Goal: Contribute content: Contribute content

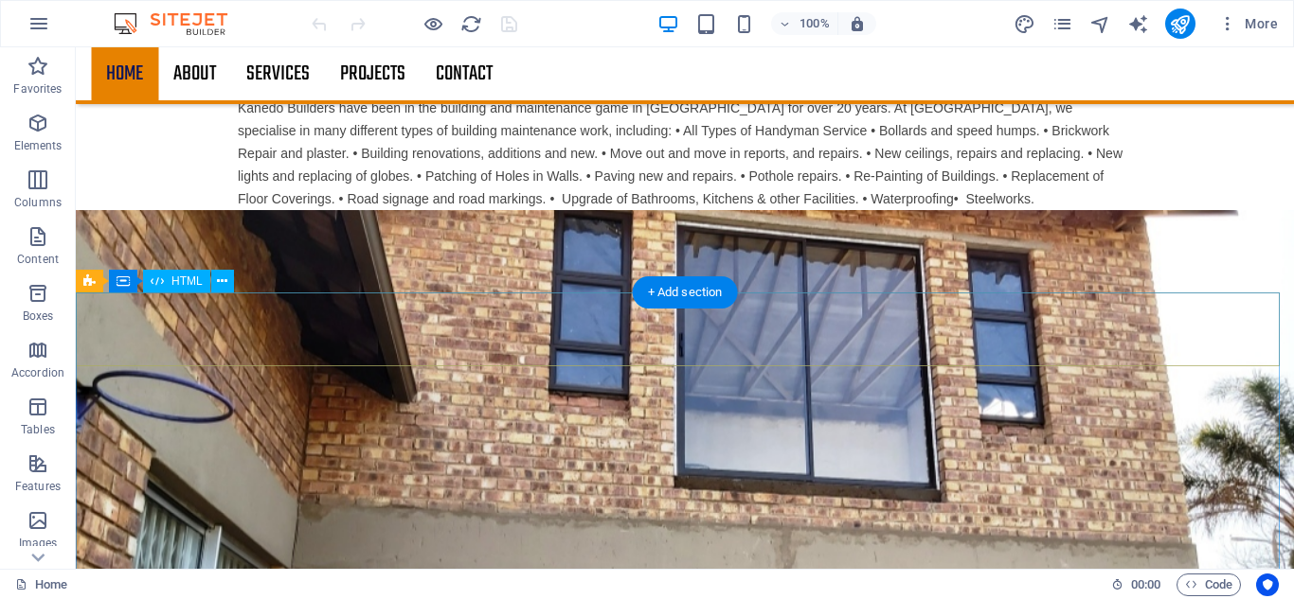
scroll to position [474, 0]
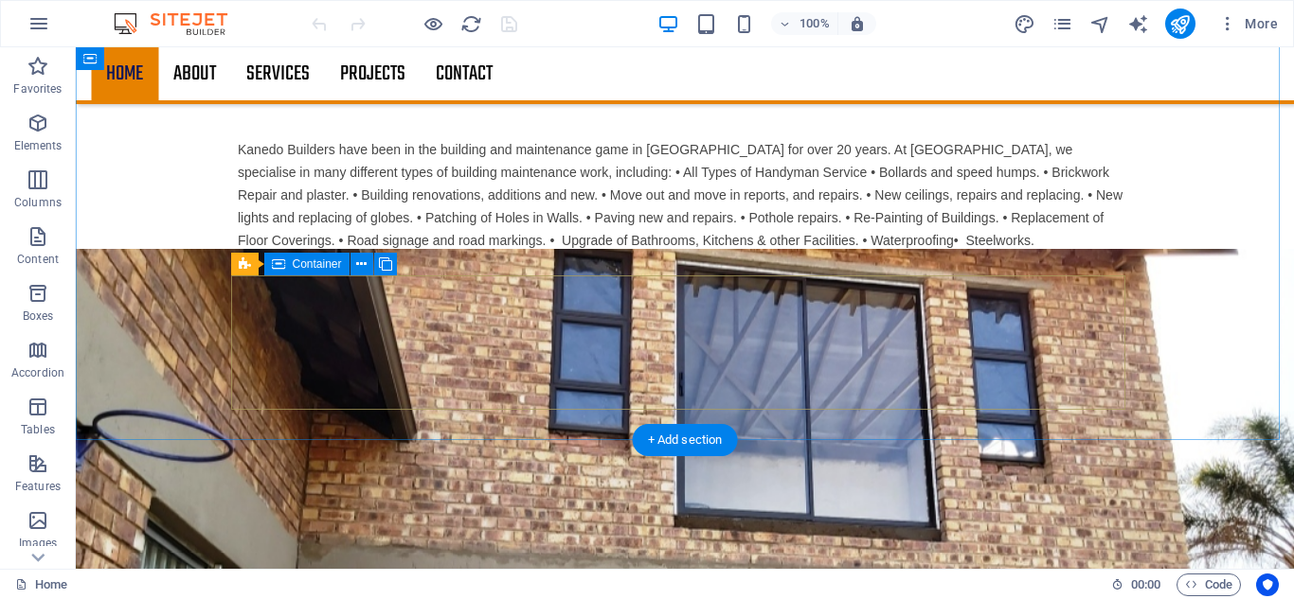
click at [461, 281] on div "Drop content here or Add elements Paste clipboard" at bounding box center [685, 348] width 894 height 134
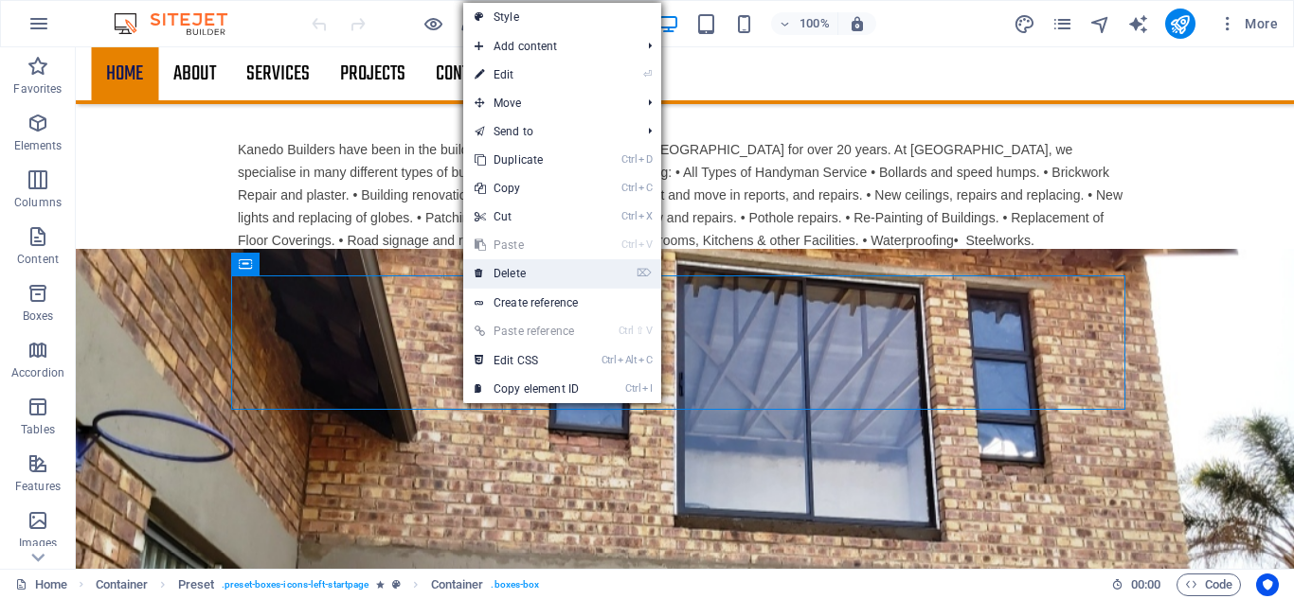
click at [508, 267] on link "⌦ Delete" at bounding box center [526, 273] width 127 height 28
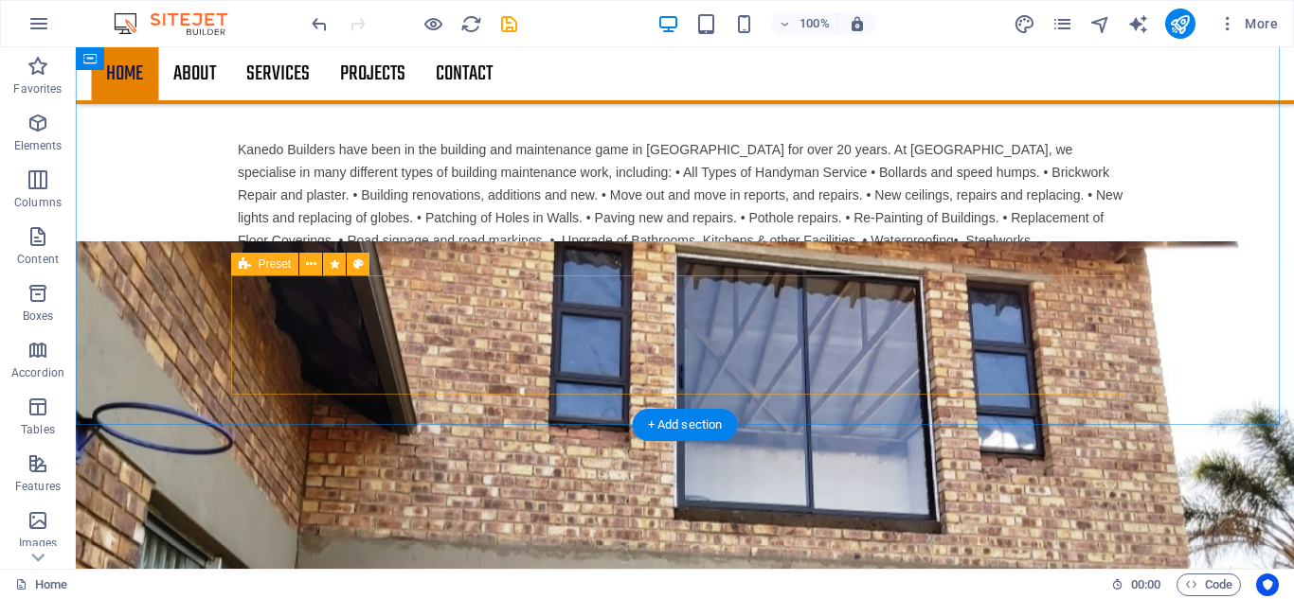
click at [398, 340] on div "Drop content here or Add elements Paste clipboard" at bounding box center [684, 341] width 909 height 134
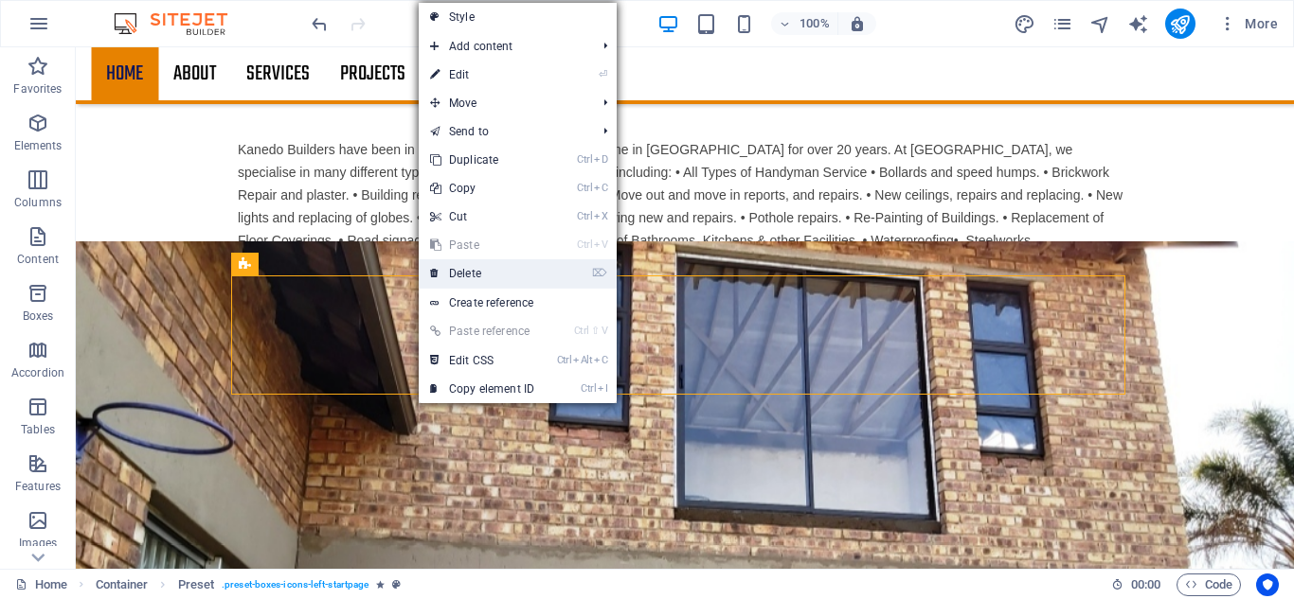
click at [517, 276] on link "⌦ Delete" at bounding box center [482, 273] width 127 height 28
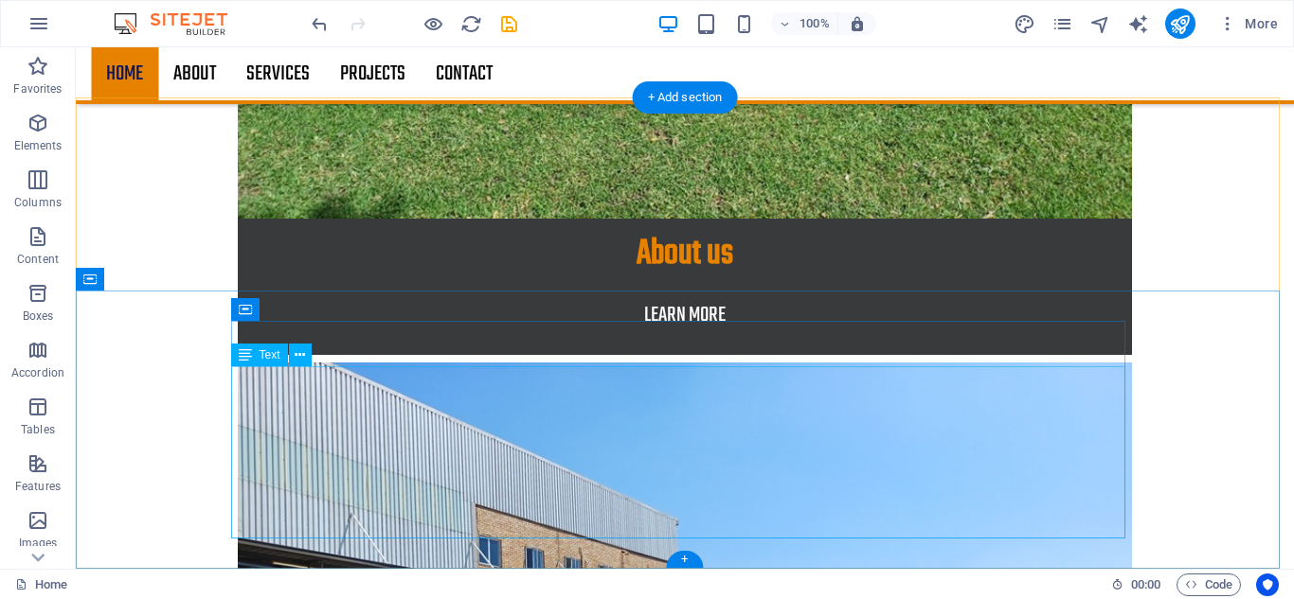
scroll to position [1864, 0]
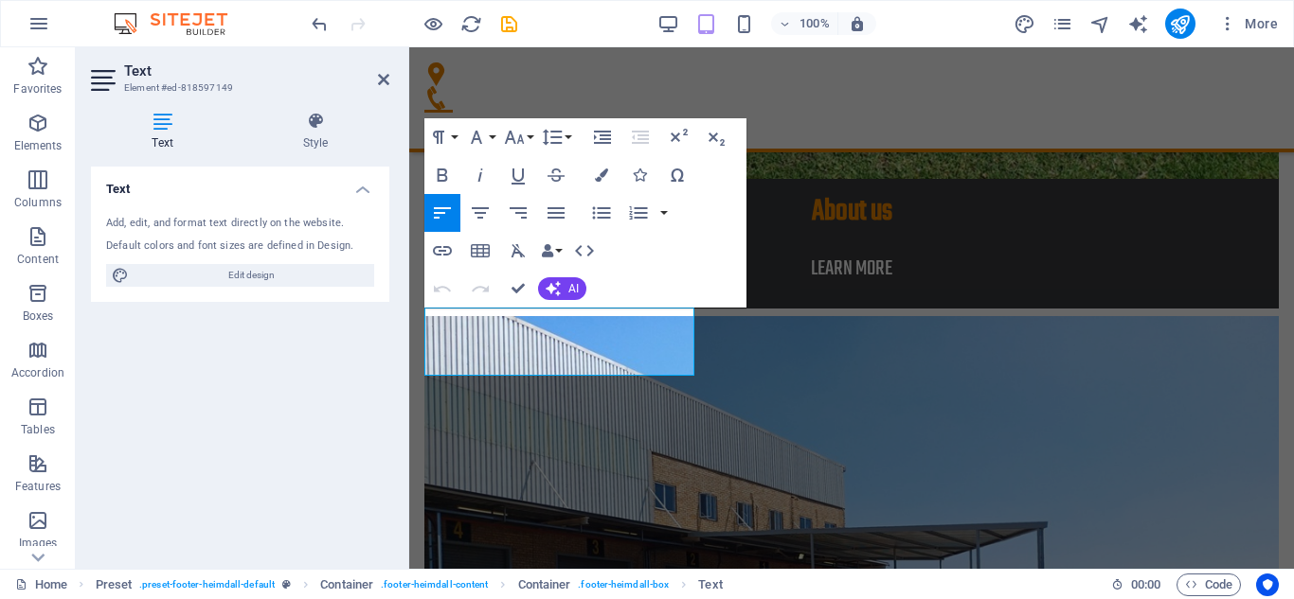
scroll to position [2251, 0]
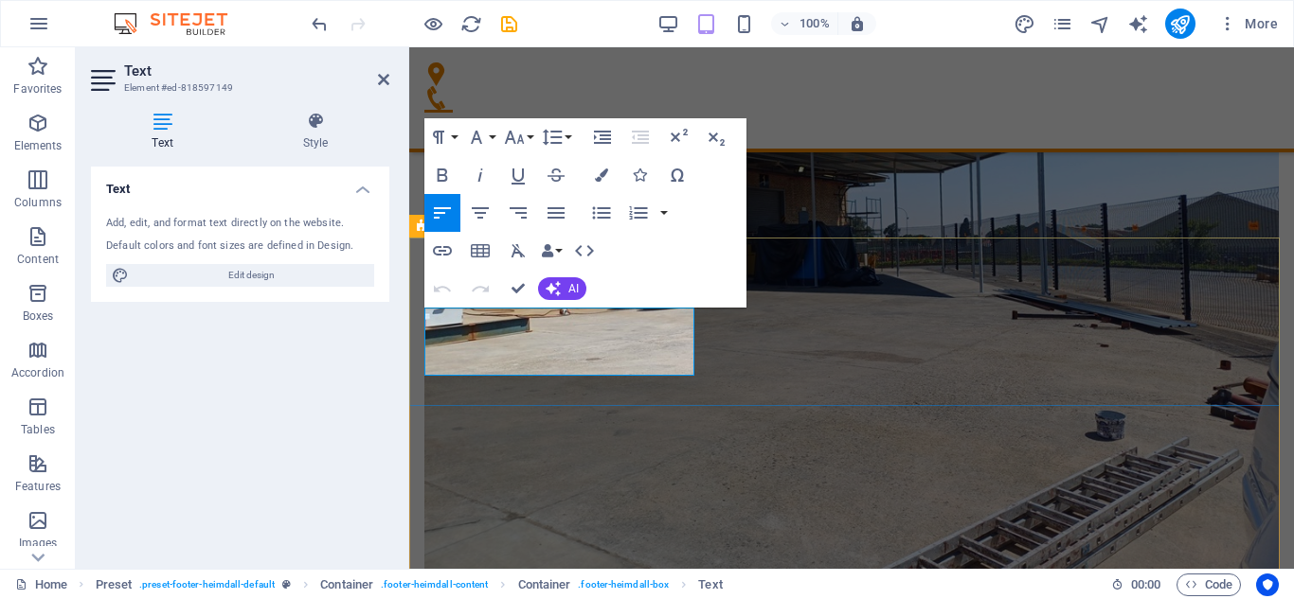
drag, startPoint x: 570, startPoint y: 370, endPoint x: 426, endPoint y: 347, distance: 145.9
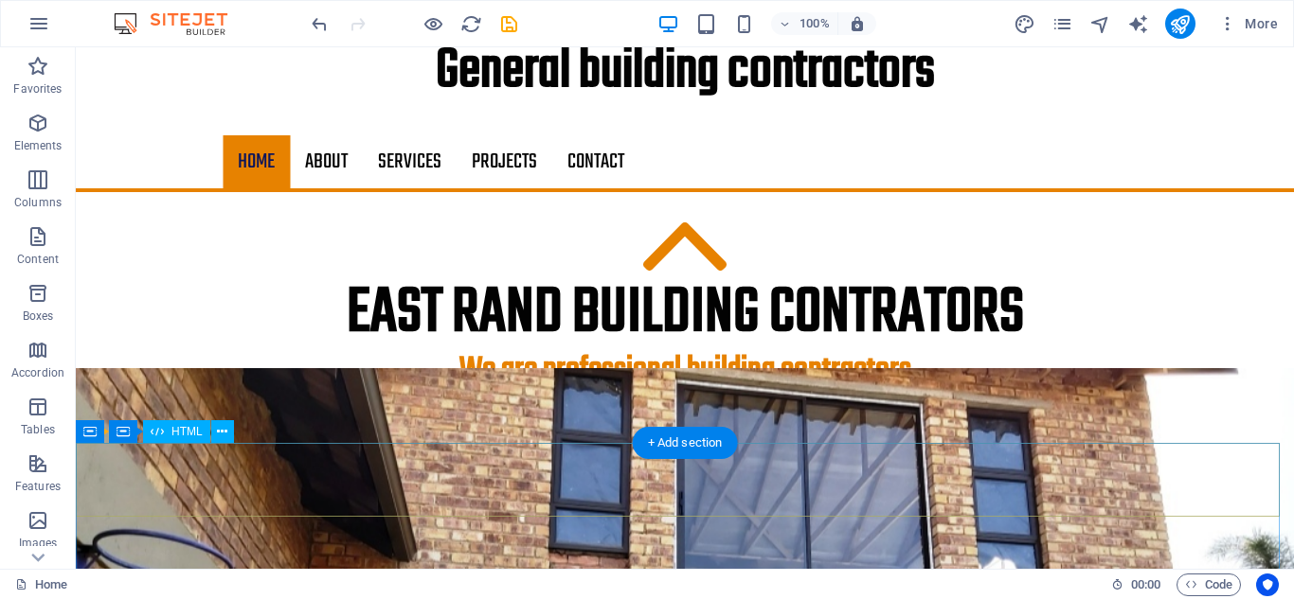
scroll to position [0, 0]
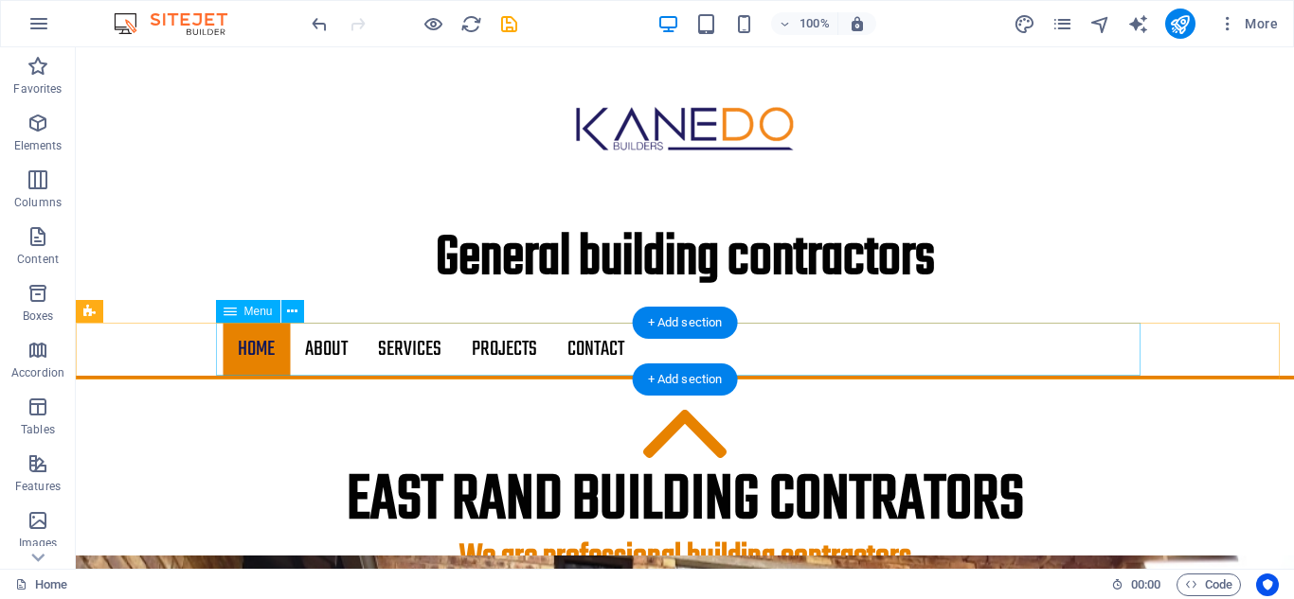
click at [325, 347] on nav "Home About Services Projects Contact" at bounding box center [685, 349] width 924 height 53
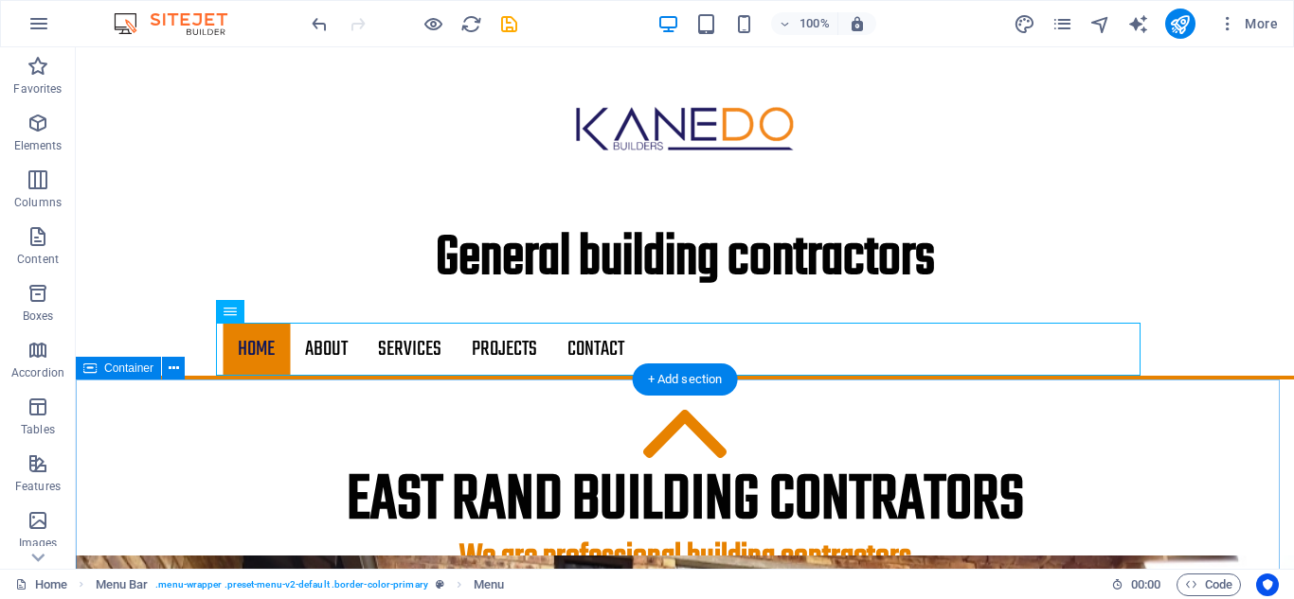
click at [1179, 421] on div "East Rand building contrators We are professional building contractors Kanedo B…" at bounding box center [685, 582] width 1218 height 405
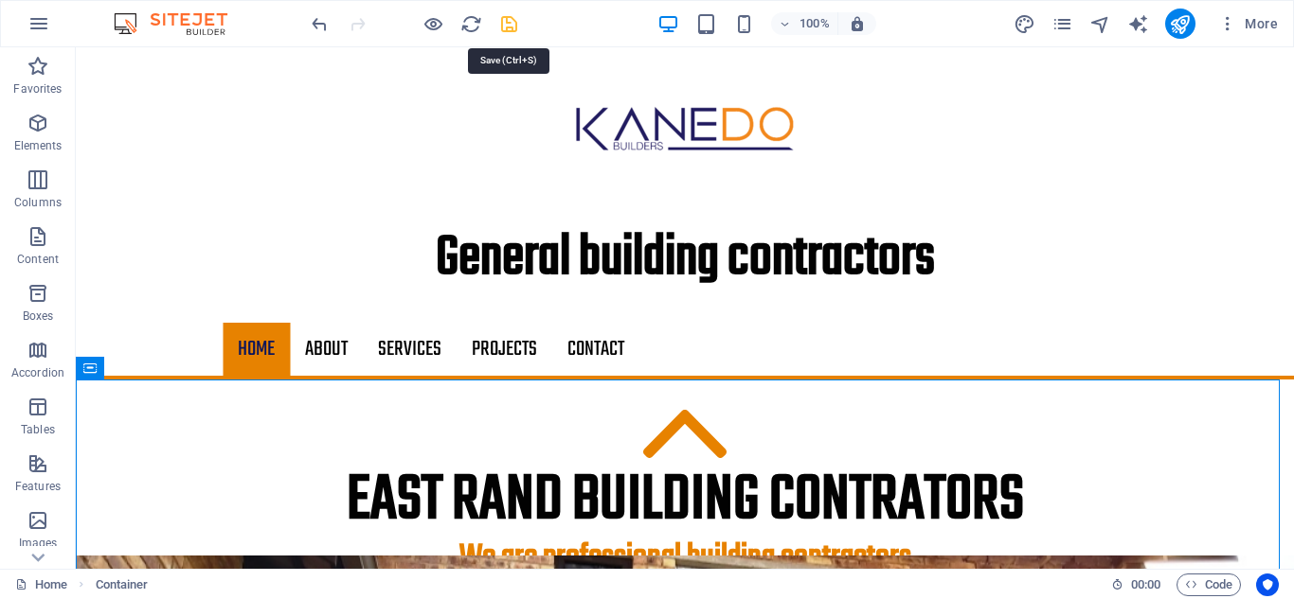
click at [509, 24] on icon "save" at bounding box center [509, 24] width 22 height 22
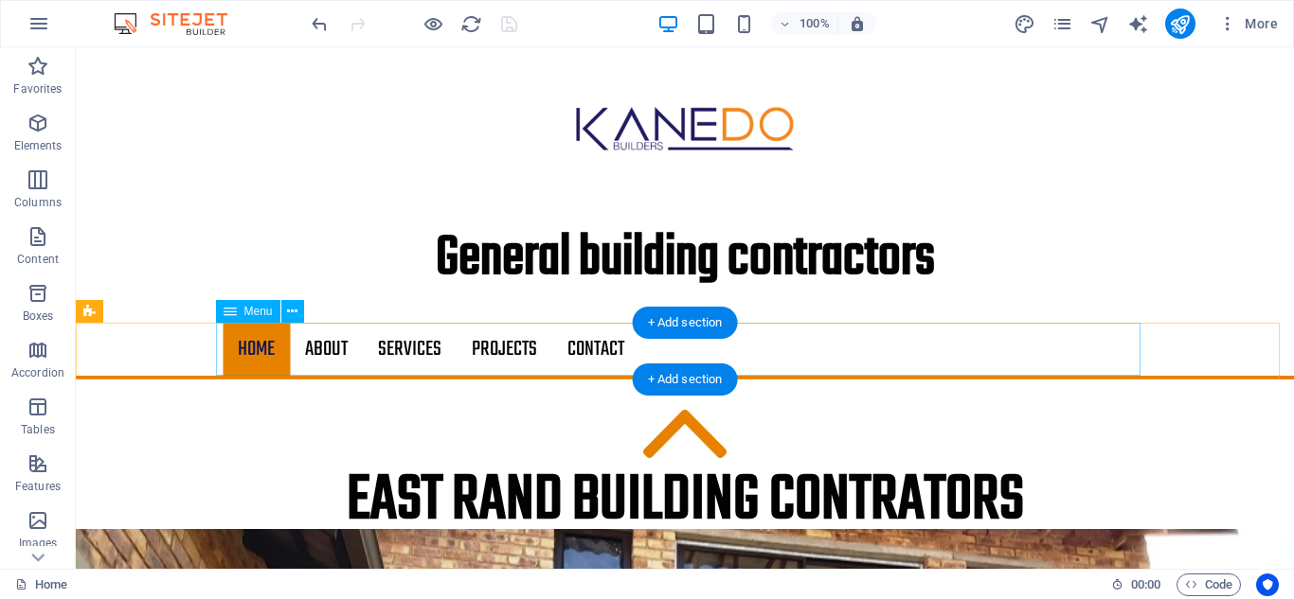
click at [317, 349] on nav "Home About Services Projects Contact" at bounding box center [685, 349] width 924 height 53
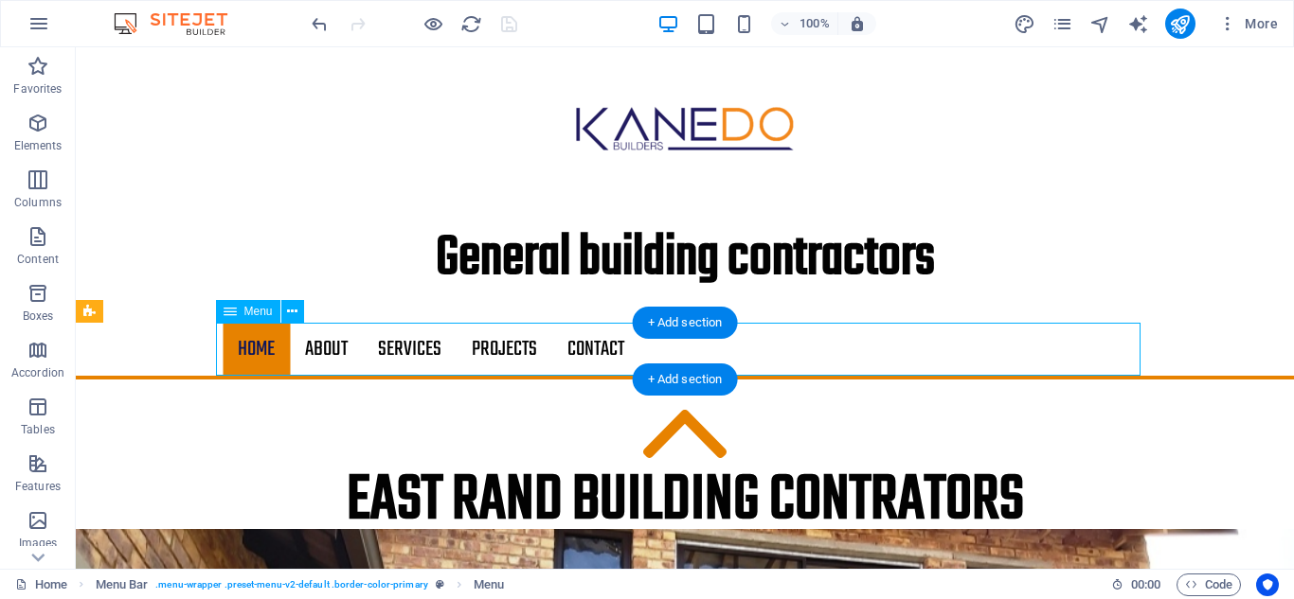
click at [317, 349] on nav "Home About Services Projects Contact" at bounding box center [685, 349] width 924 height 53
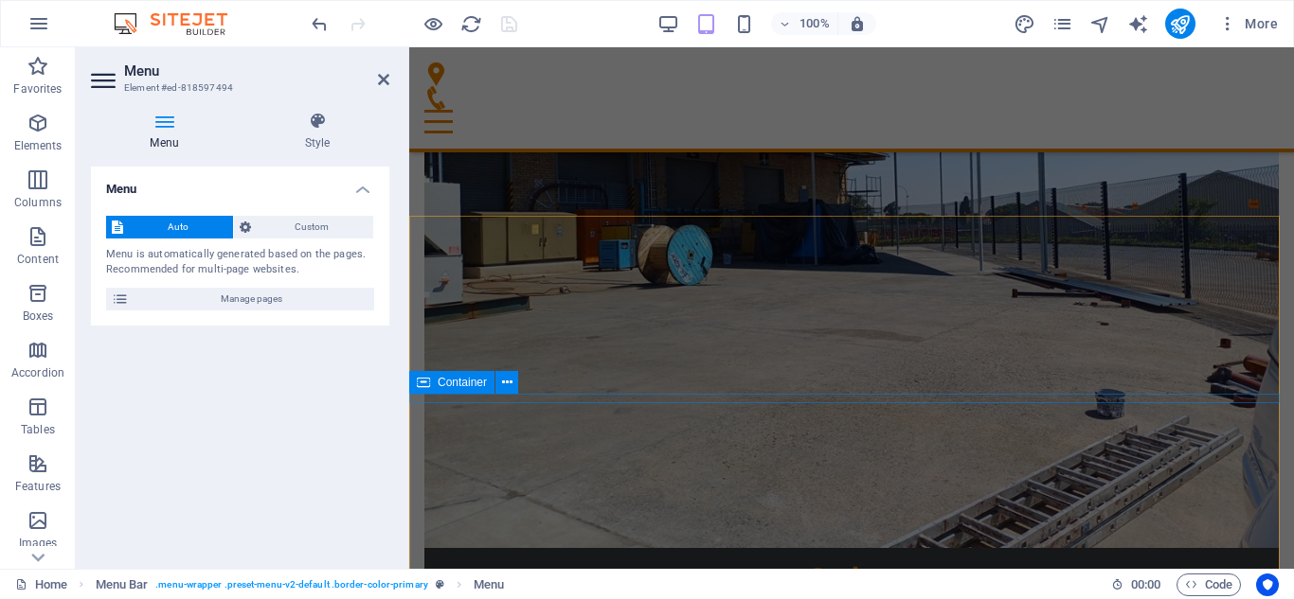
scroll to position [2380, 0]
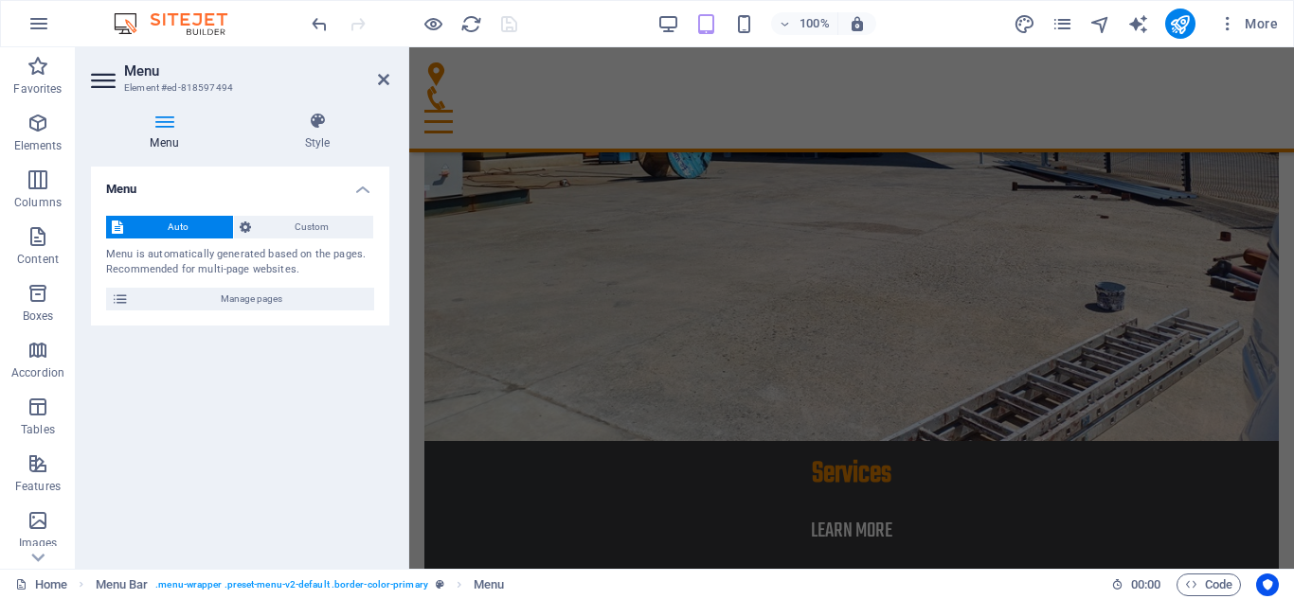
click at [162, 126] on icon at bounding box center [164, 121] width 147 height 19
click at [380, 80] on icon at bounding box center [383, 79] width 11 height 15
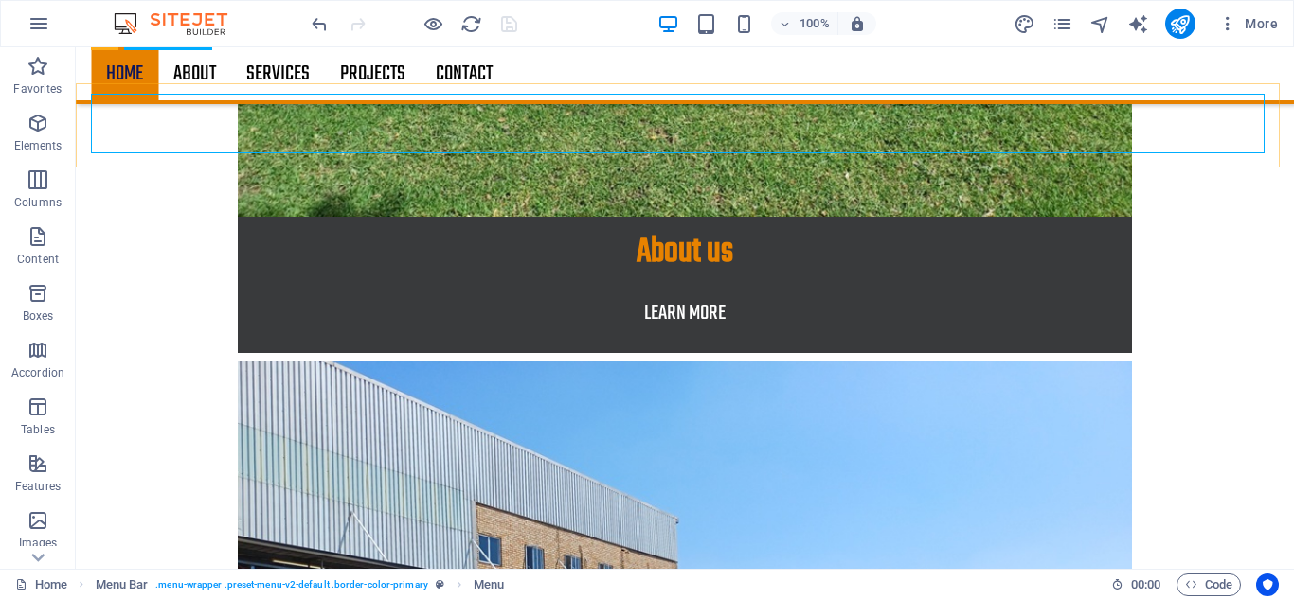
scroll to position [1958, 0]
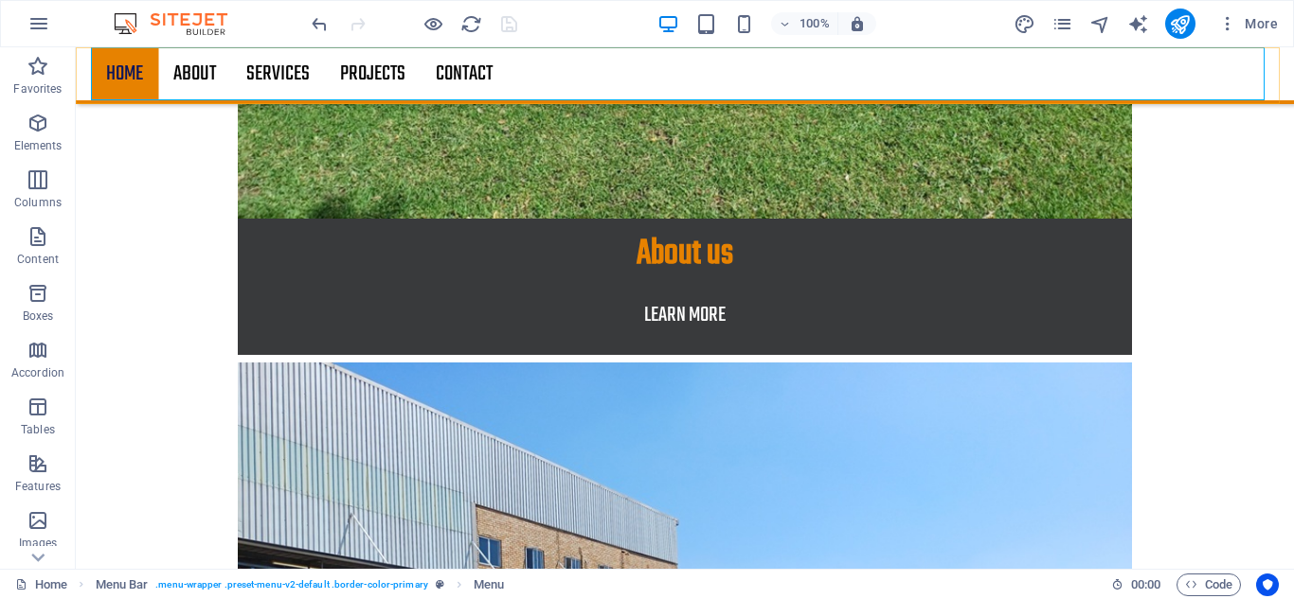
click at [194, 74] on nav "Home About Services Projects Contact" at bounding box center [685, 73] width 1188 height 53
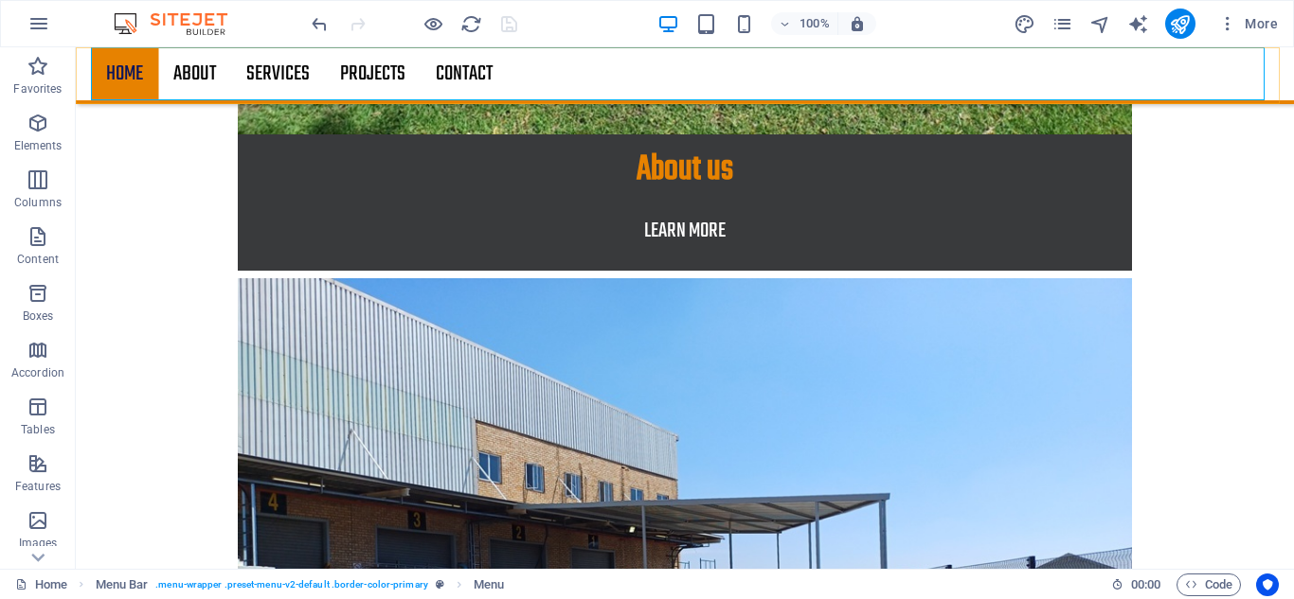
scroll to position [2380, 0]
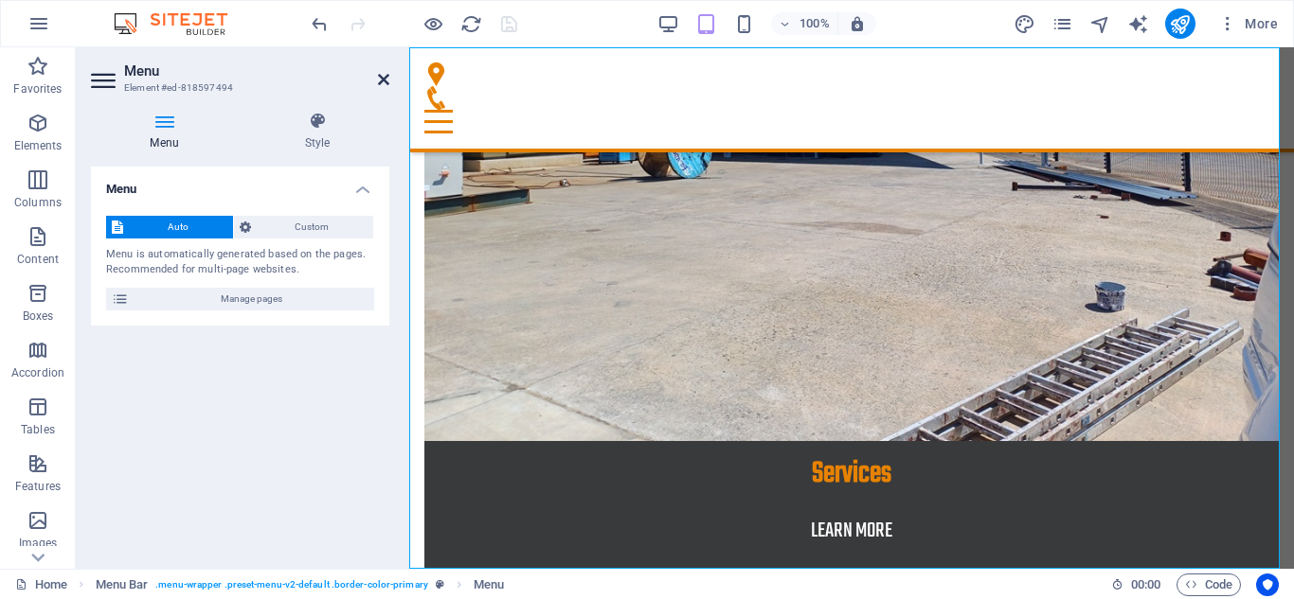
click at [382, 83] on icon at bounding box center [383, 79] width 11 height 15
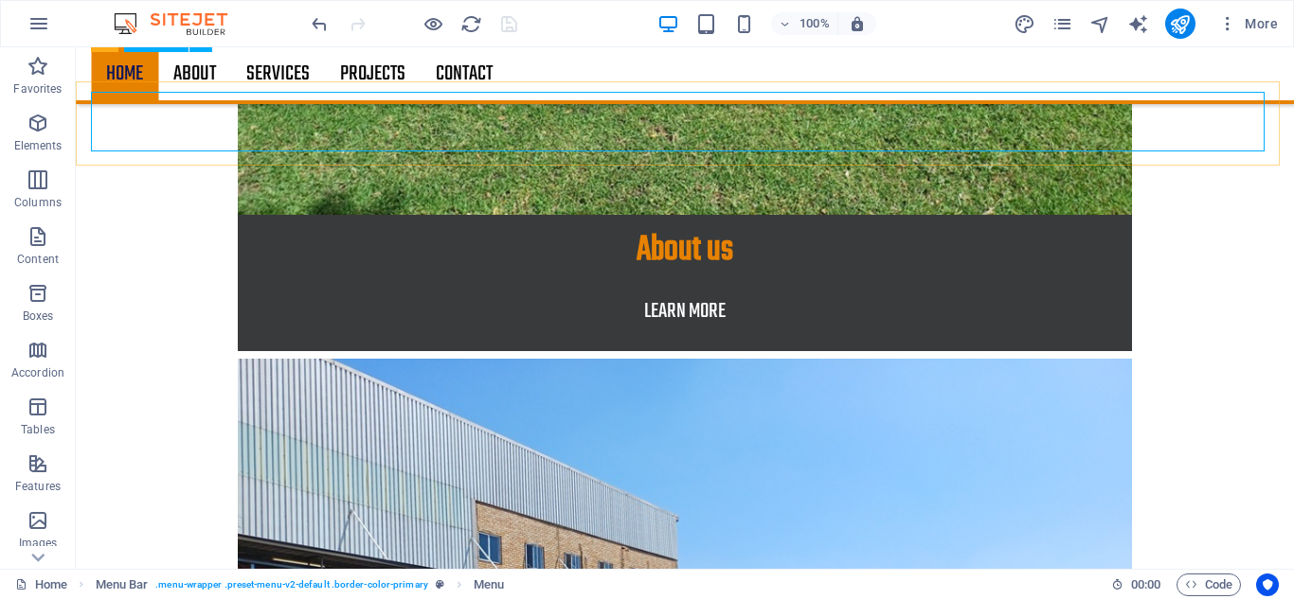
scroll to position [1958, 0]
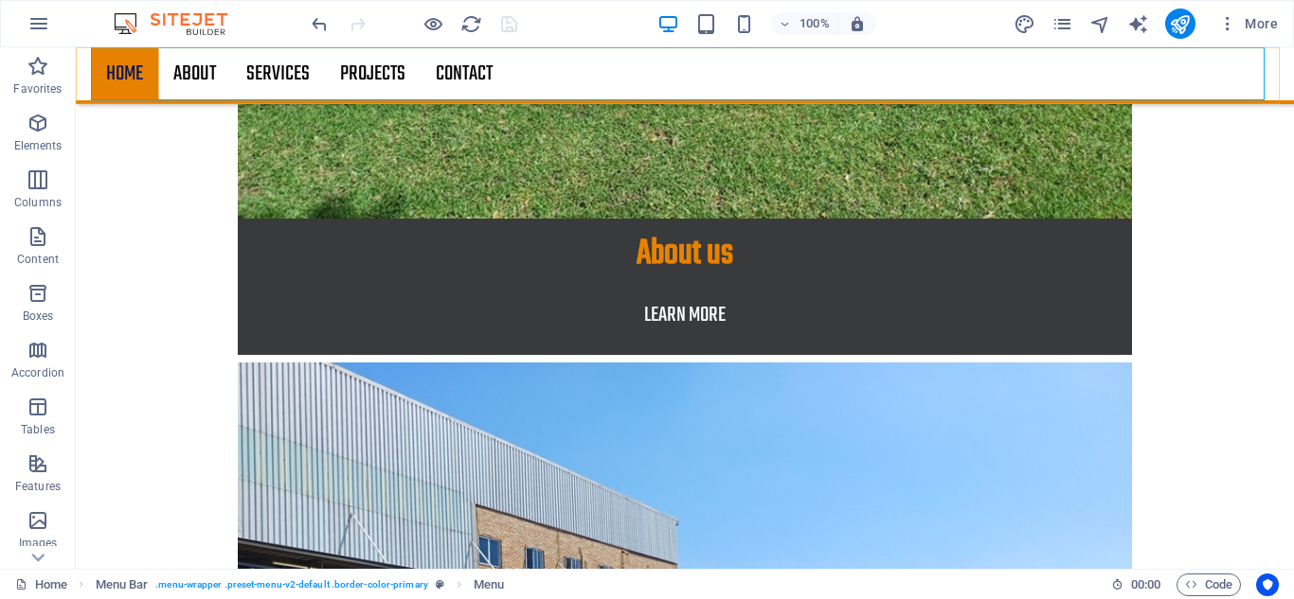
click at [465, 71] on nav "Home About Services Projects Contact" at bounding box center [685, 73] width 1188 height 53
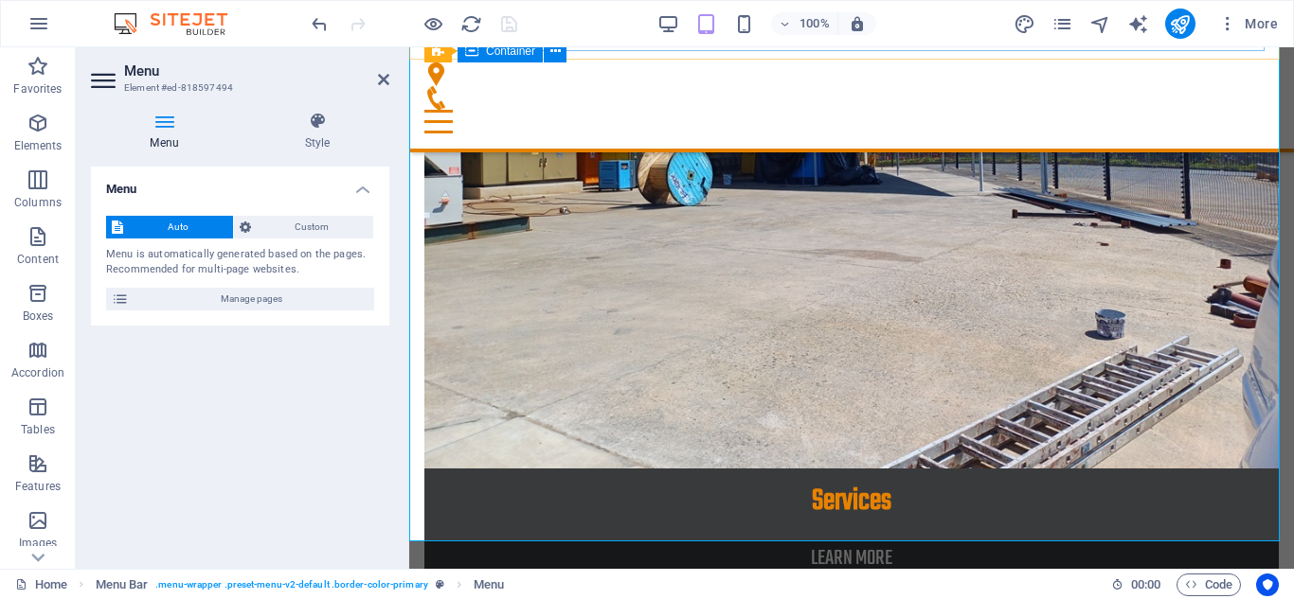
scroll to position [2380, 0]
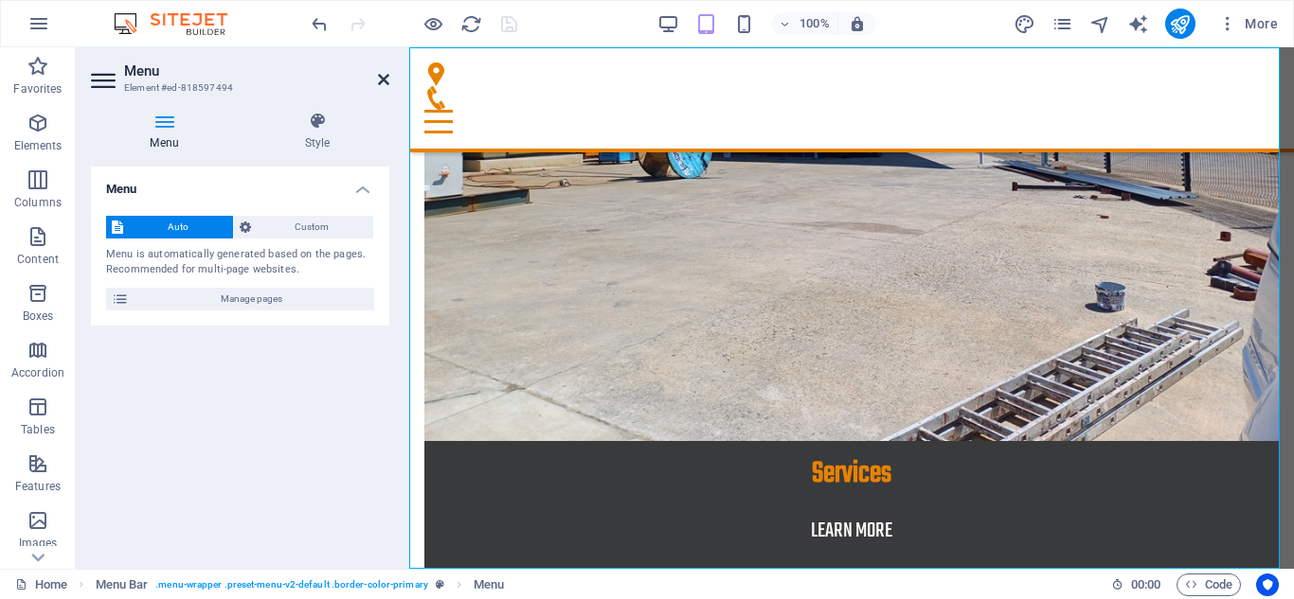
click at [381, 80] on icon at bounding box center [383, 79] width 11 height 15
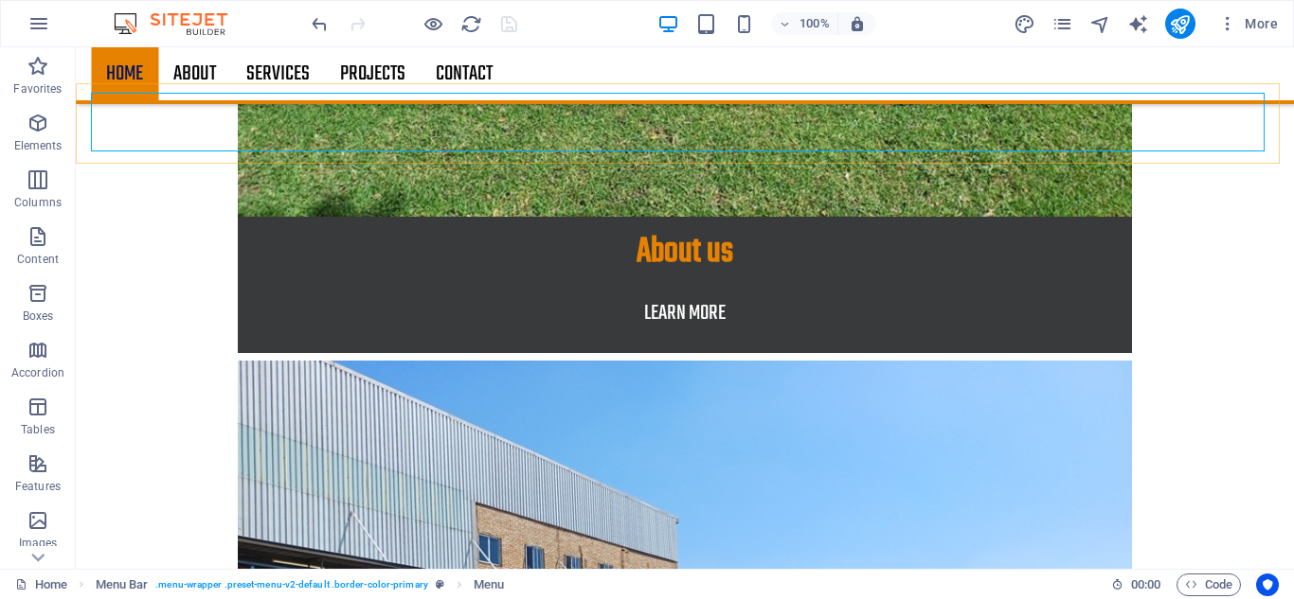
scroll to position [1958, 0]
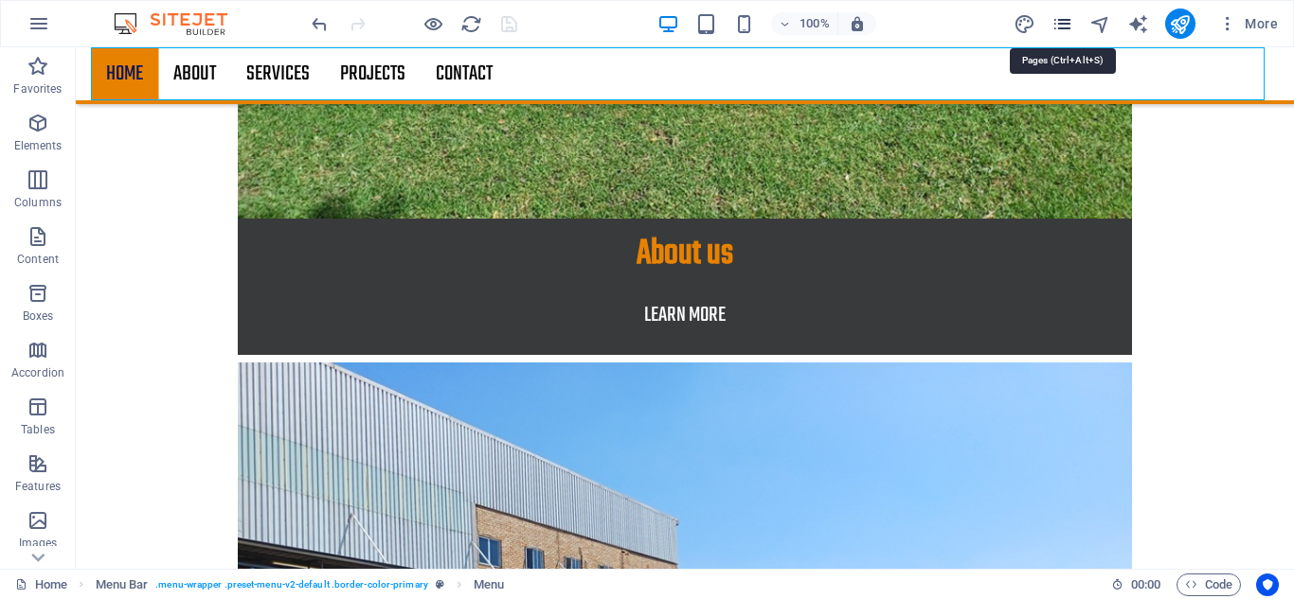
click at [1060, 27] on icon "pages" at bounding box center [1062, 24] width 22 height 22
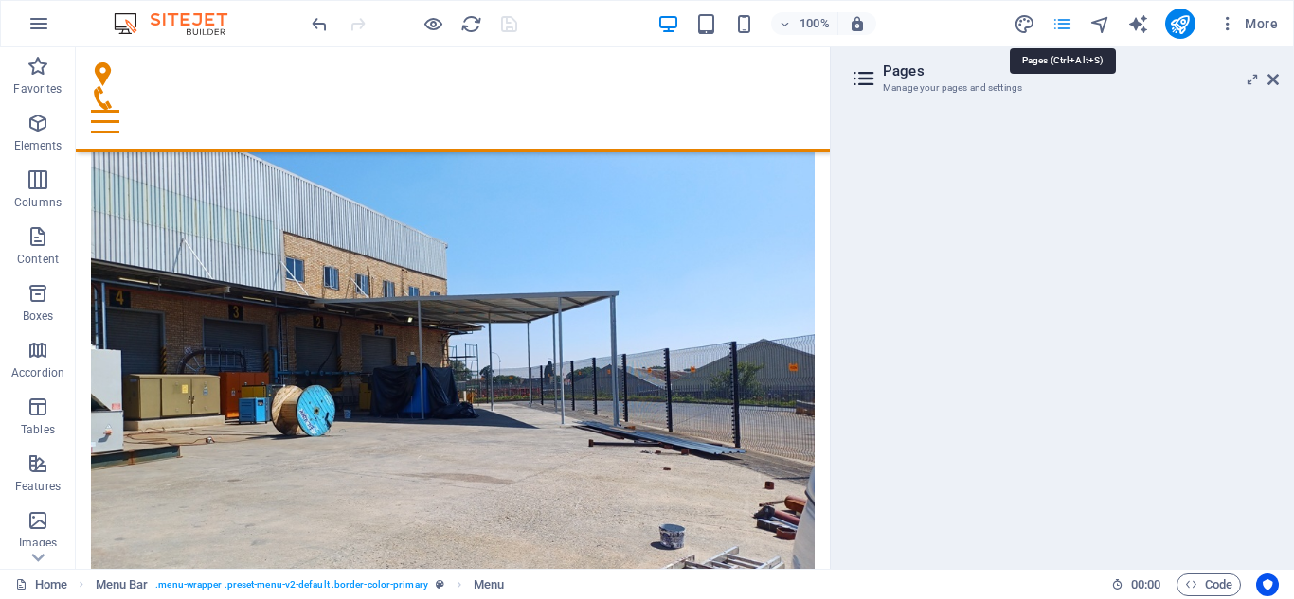
scroll to position [2184, 0]
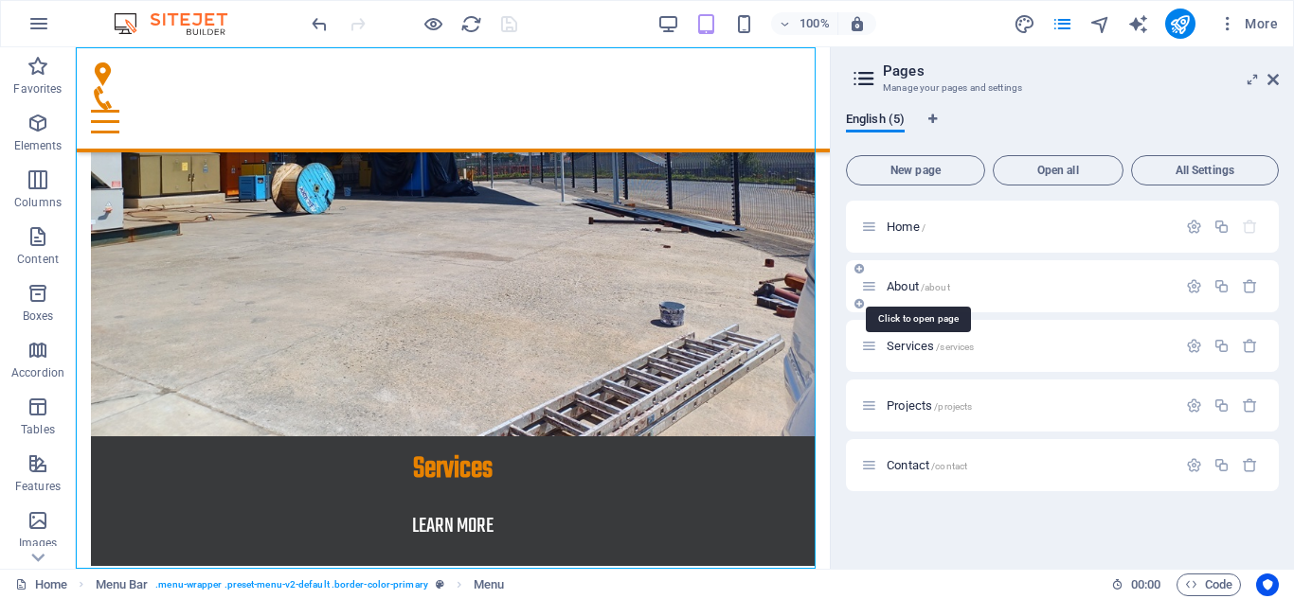
click at [908, 287] on span "About /about" at bounding box center [917, 286] width 63 height 14
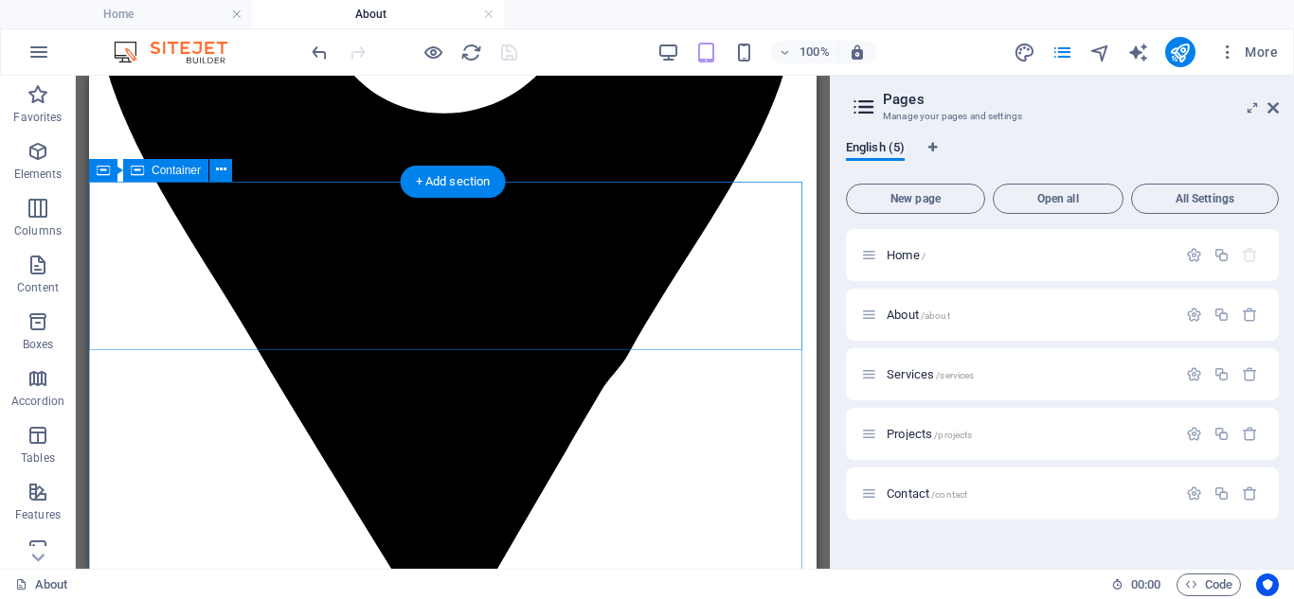
scroll to position [758, 0]
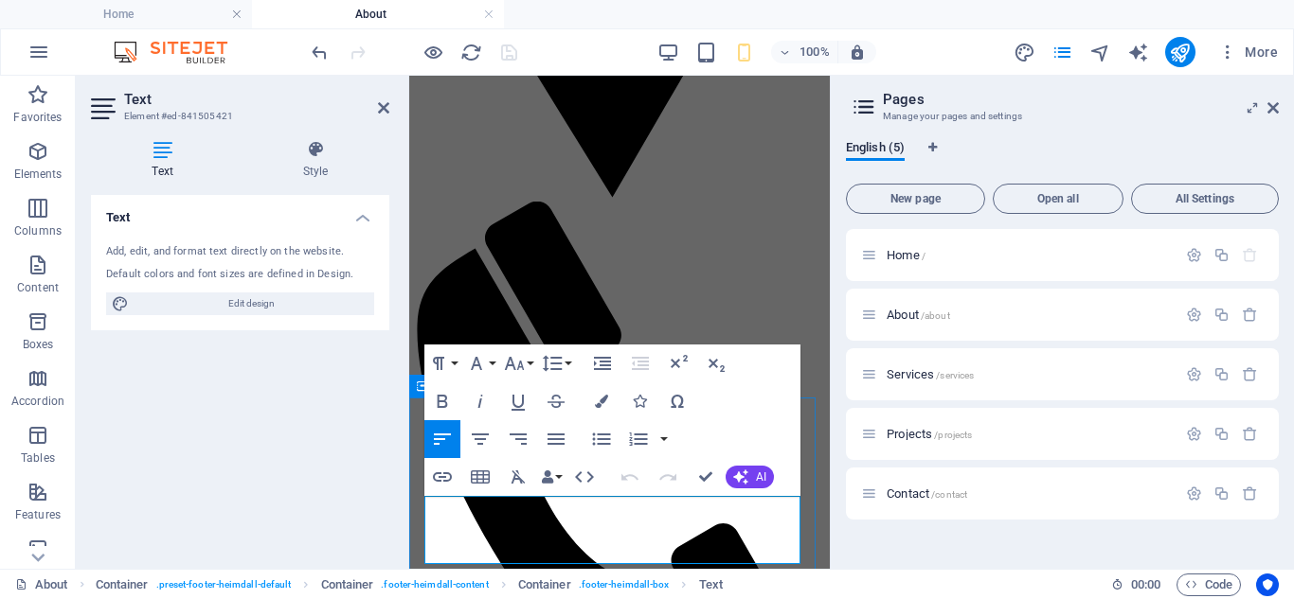
drag, startPoint x: 536, startPoint y: 554, endPoint x: 559, endPoint y: 553, distance: 22.7
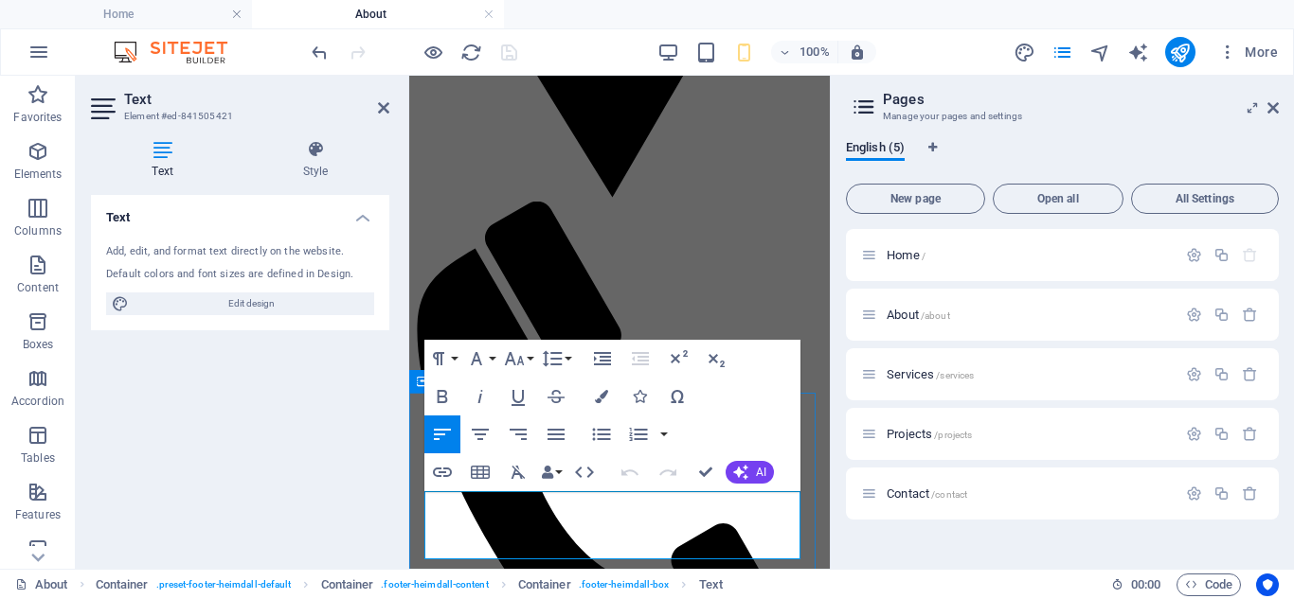
scroll to position [762, 0]
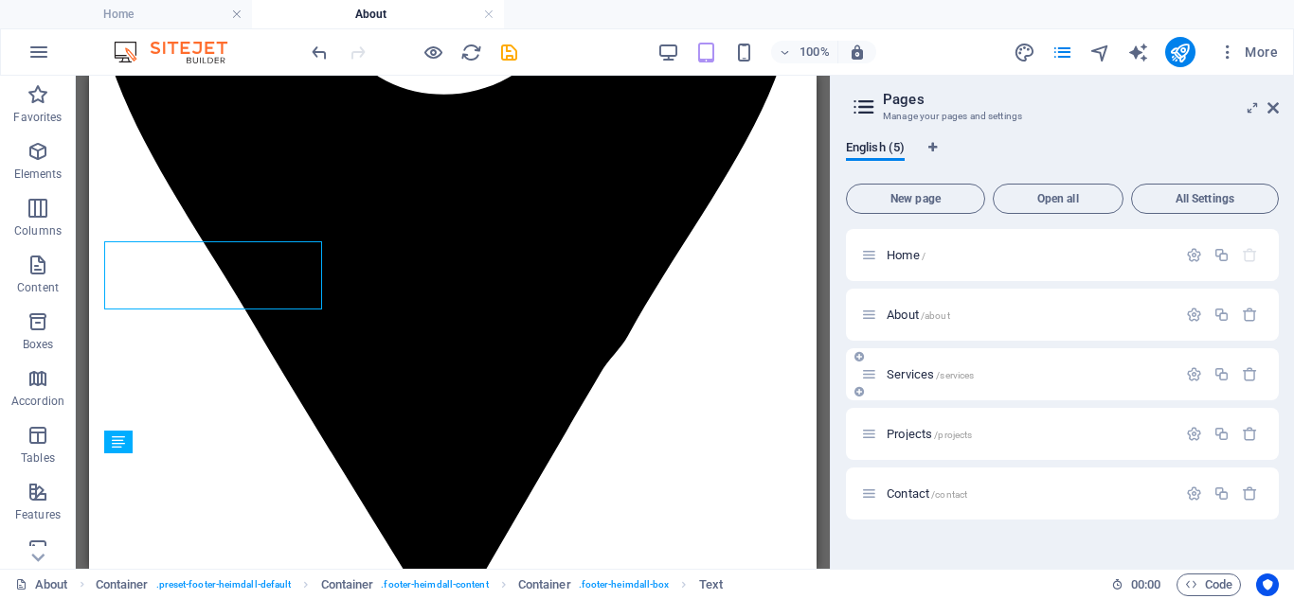
click at [911, 375] on span "Services /services" at bounding box center [929, 374] width 87 height 14
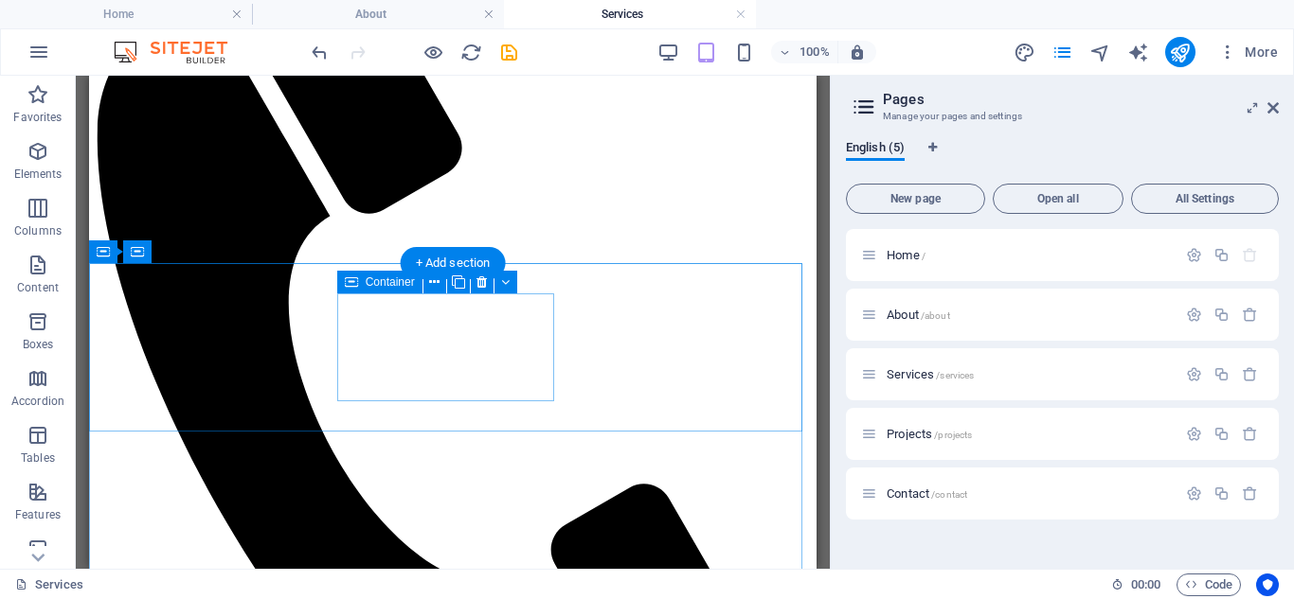
scroll to position [2307, 0]
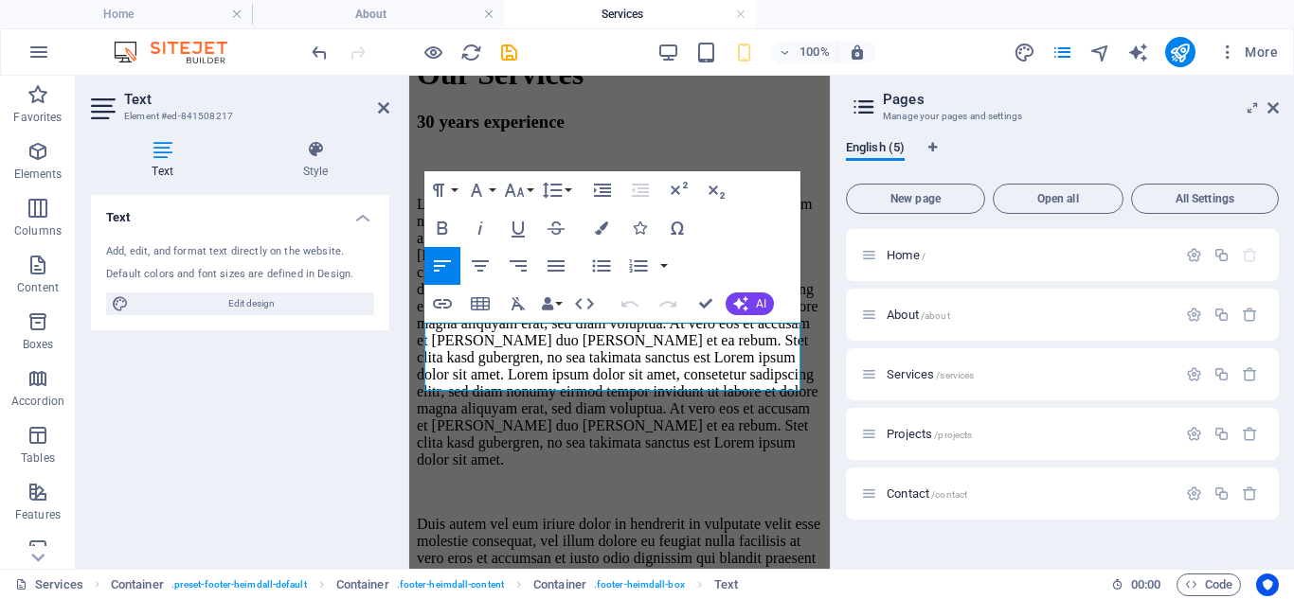
scroll to position [3248, 0]
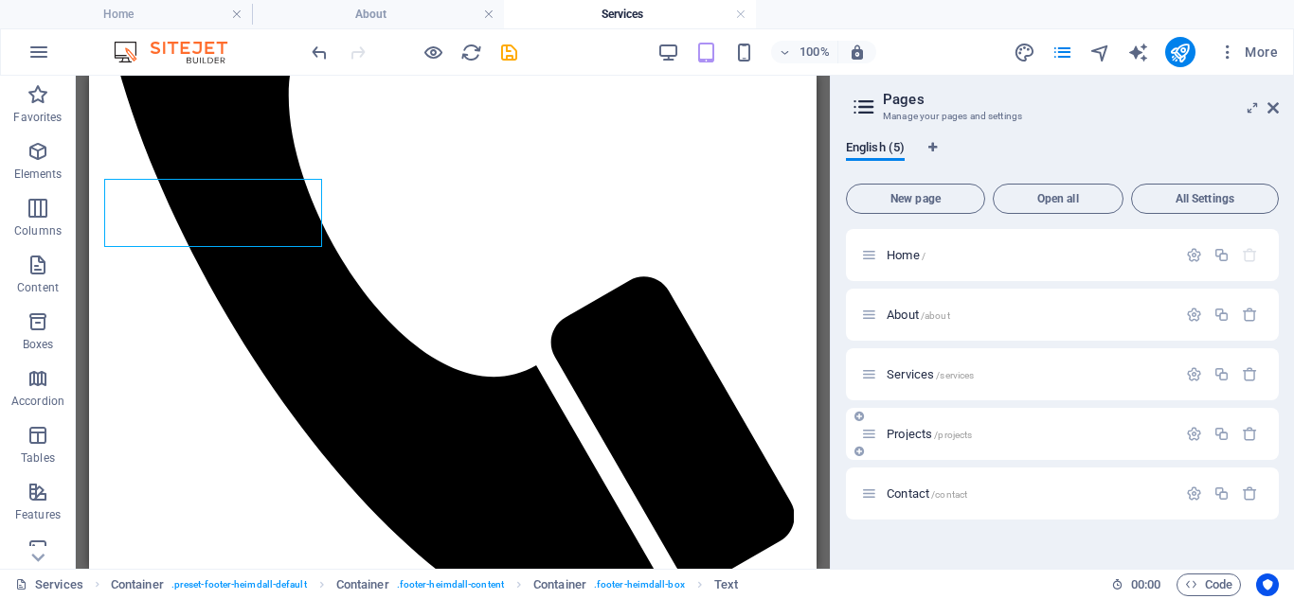
click at [901, 439] on span "Projects /projects" at bounding box center [928, 434] width 85 height 14
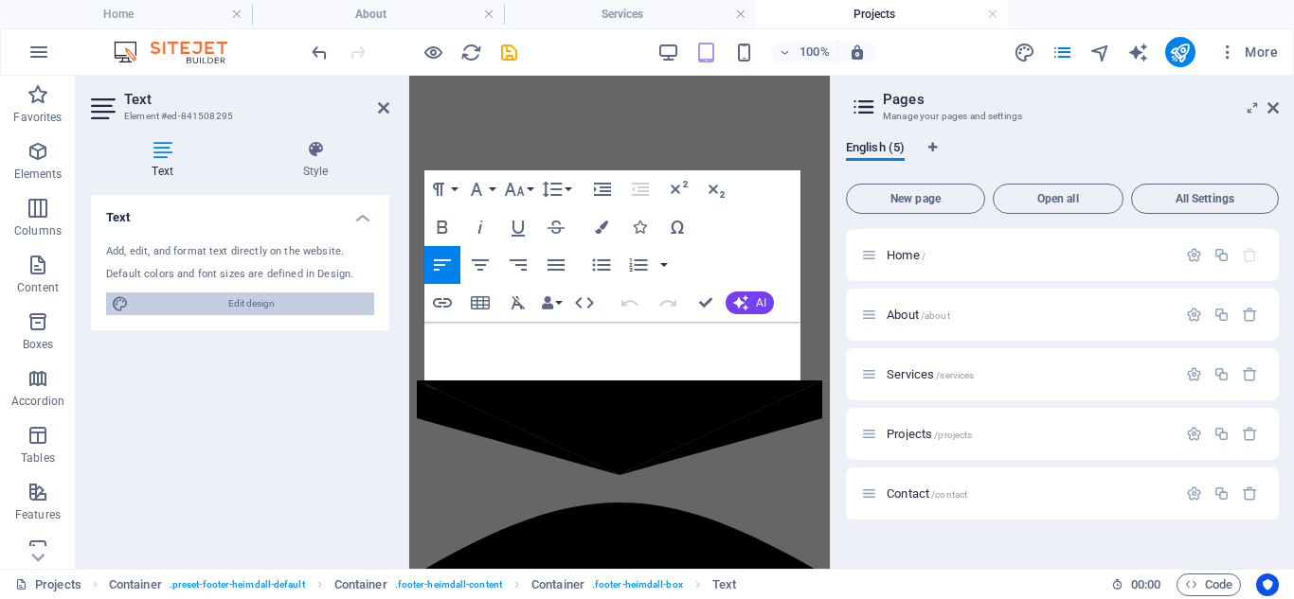
scroll to position [6792, 0]
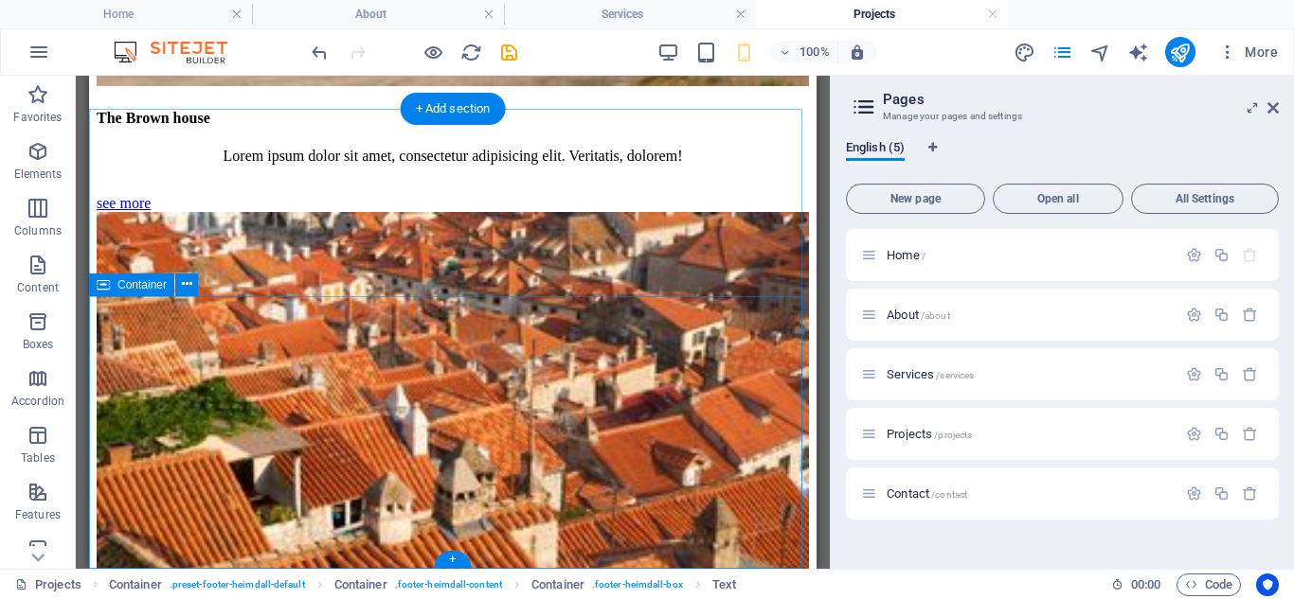
scroll to position [2800, 0]
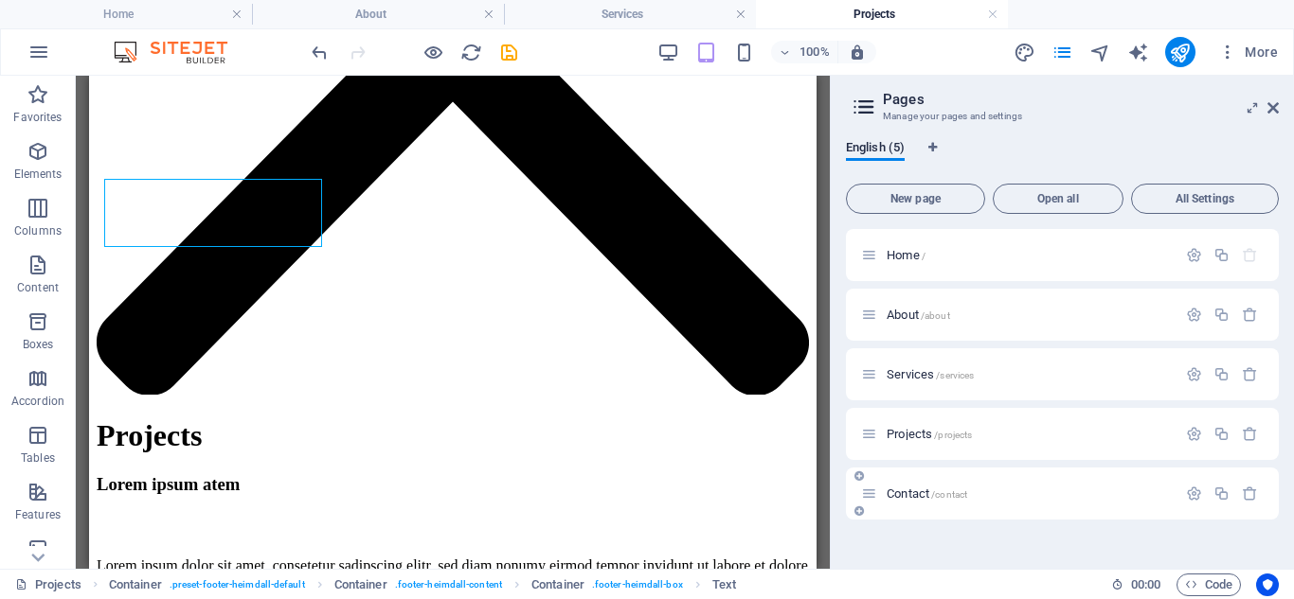
click at [906, 493] on span "Contact /contact" at bounding box center [926, 494] width 80 height 14
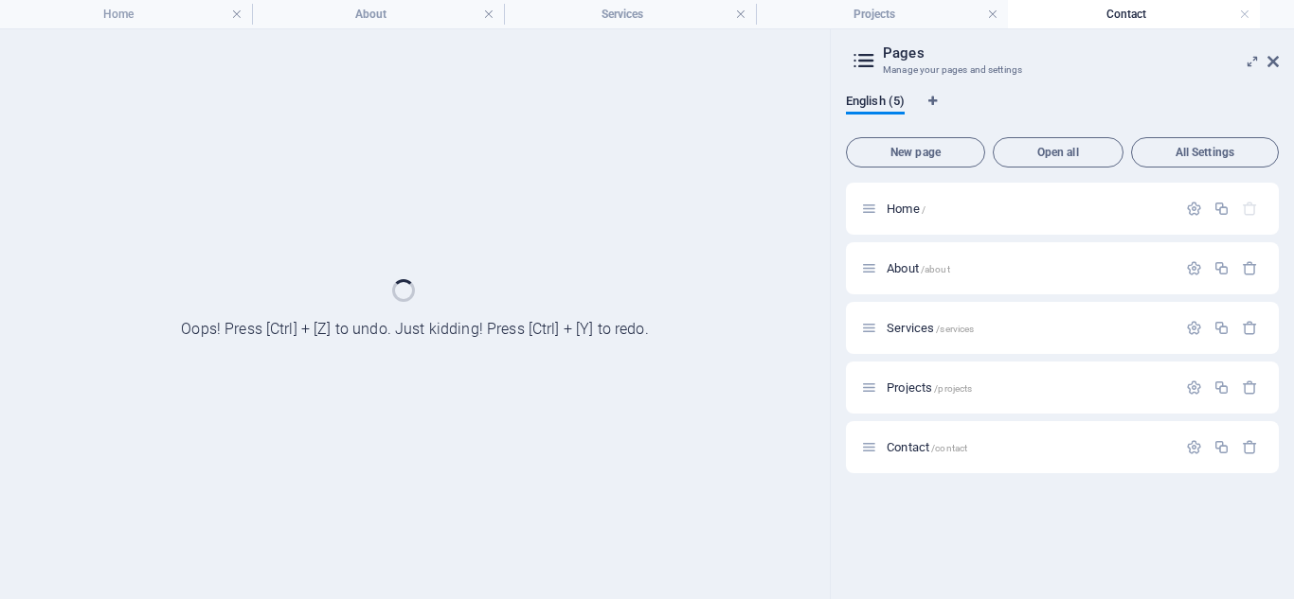
scroll to position [0, 0]
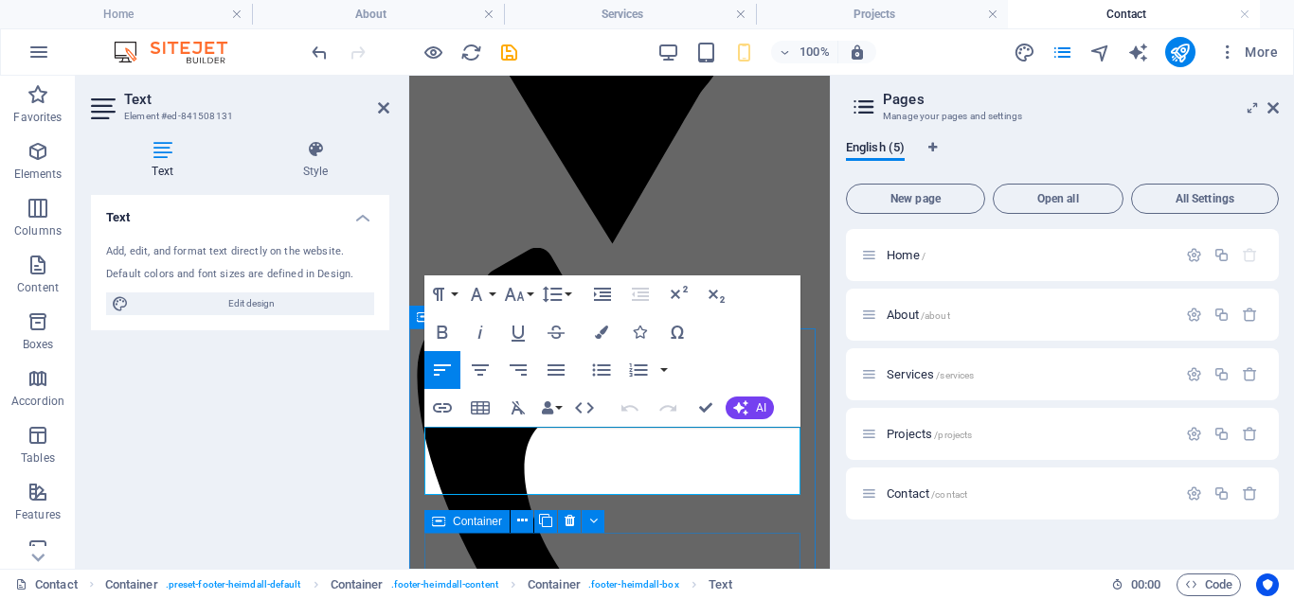
scroll to position [1191, 0]
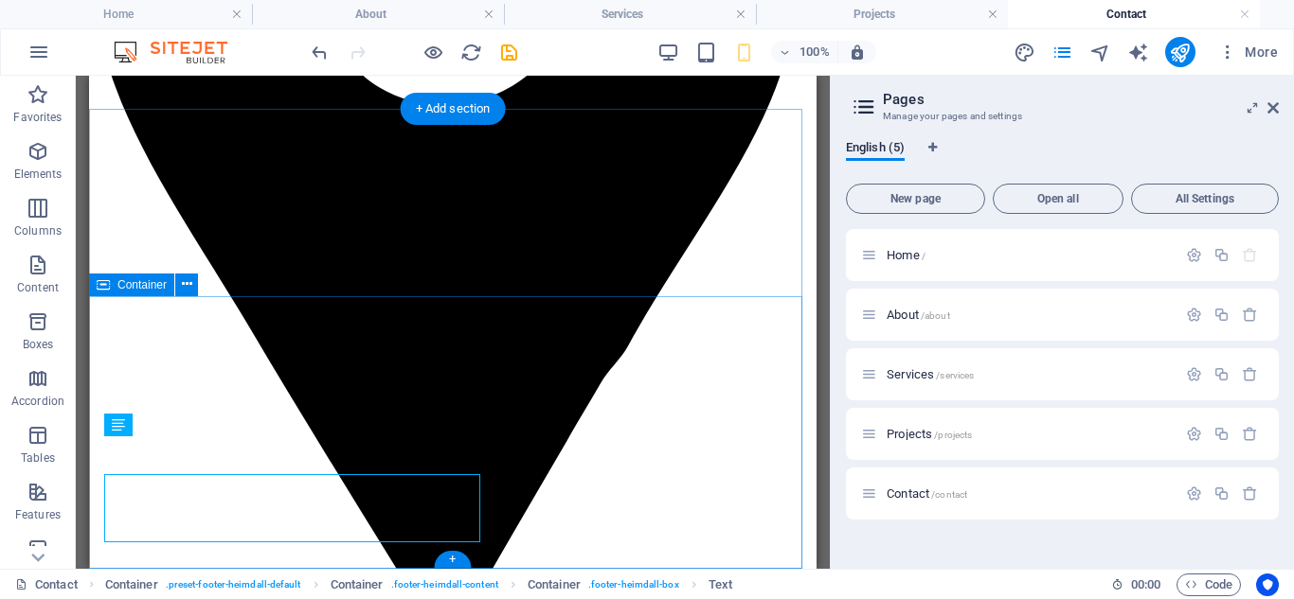
scroll to position [1047, 0]
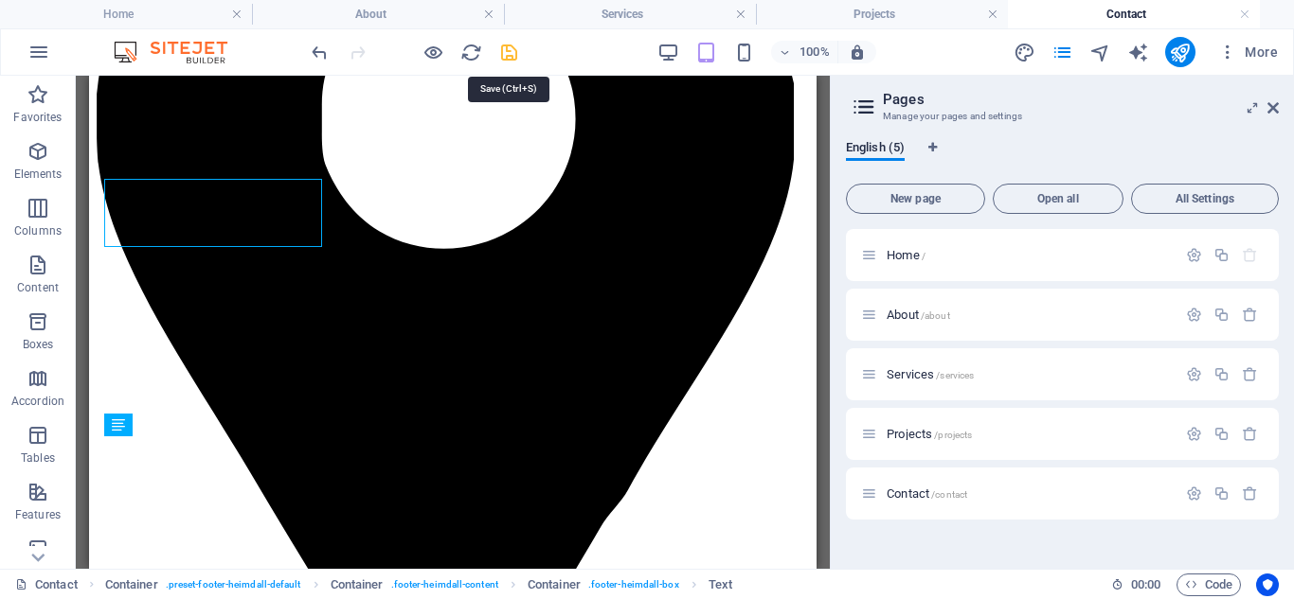
click at [507, 52] on icon "save" at bounding box center [509, 53] width 22 height 22
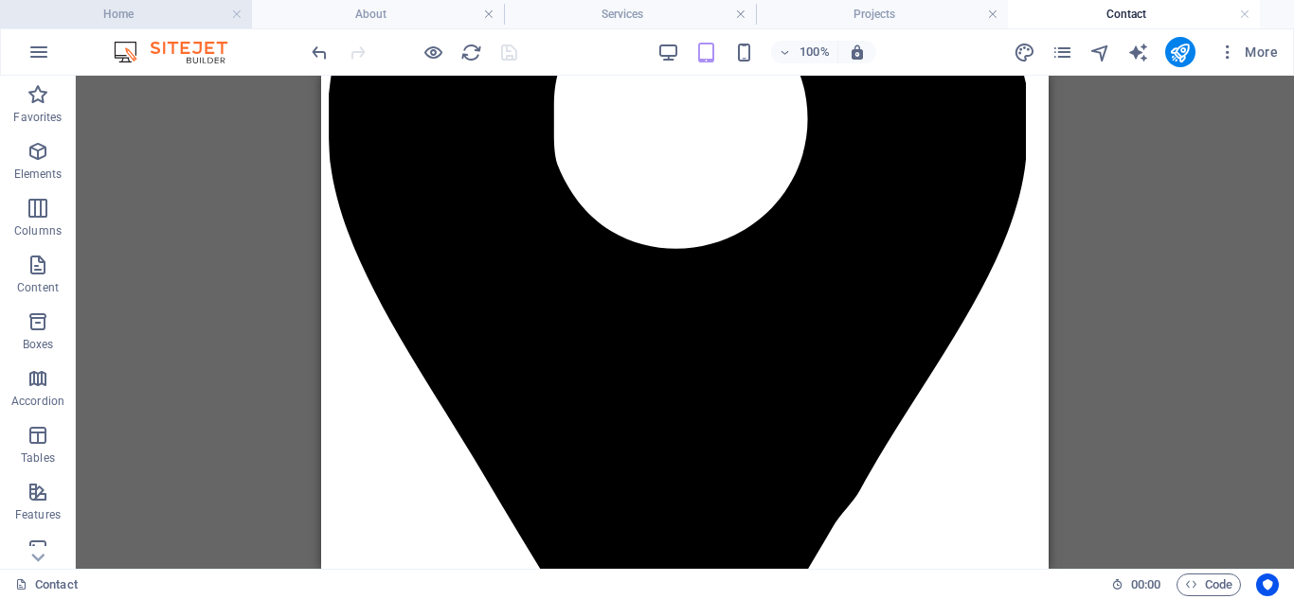
click at [144, 21] on h4 "Home" at bounding box center [126, 14] width 252 height 21
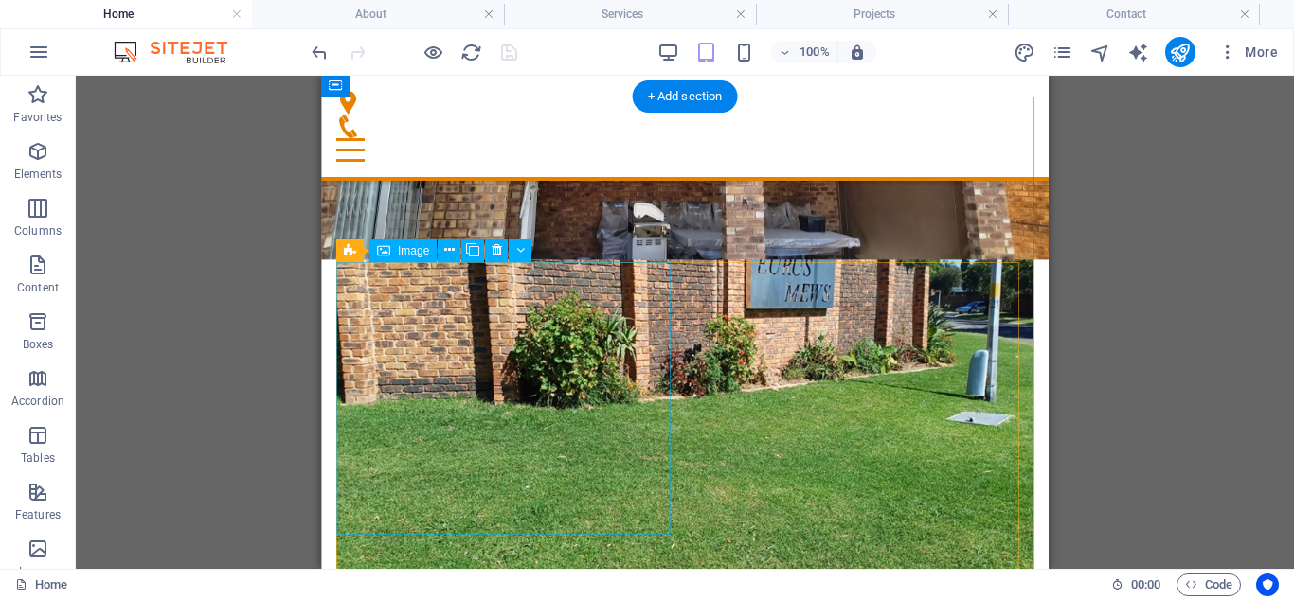
scroll to position [1248, 0]
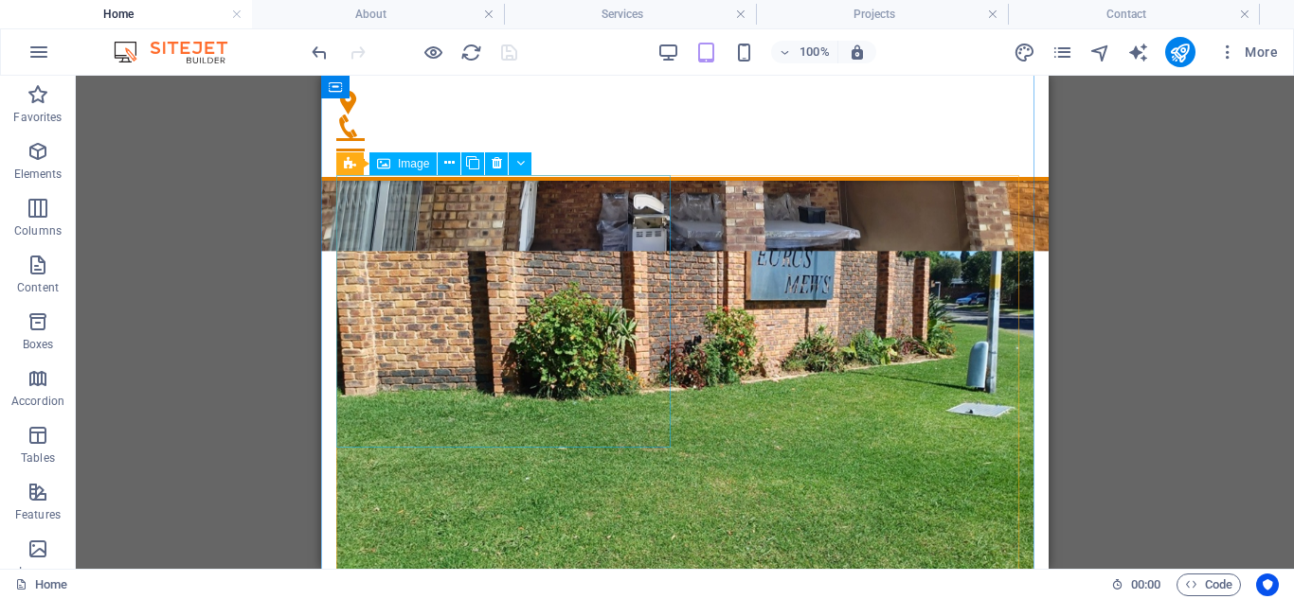
select select "%"
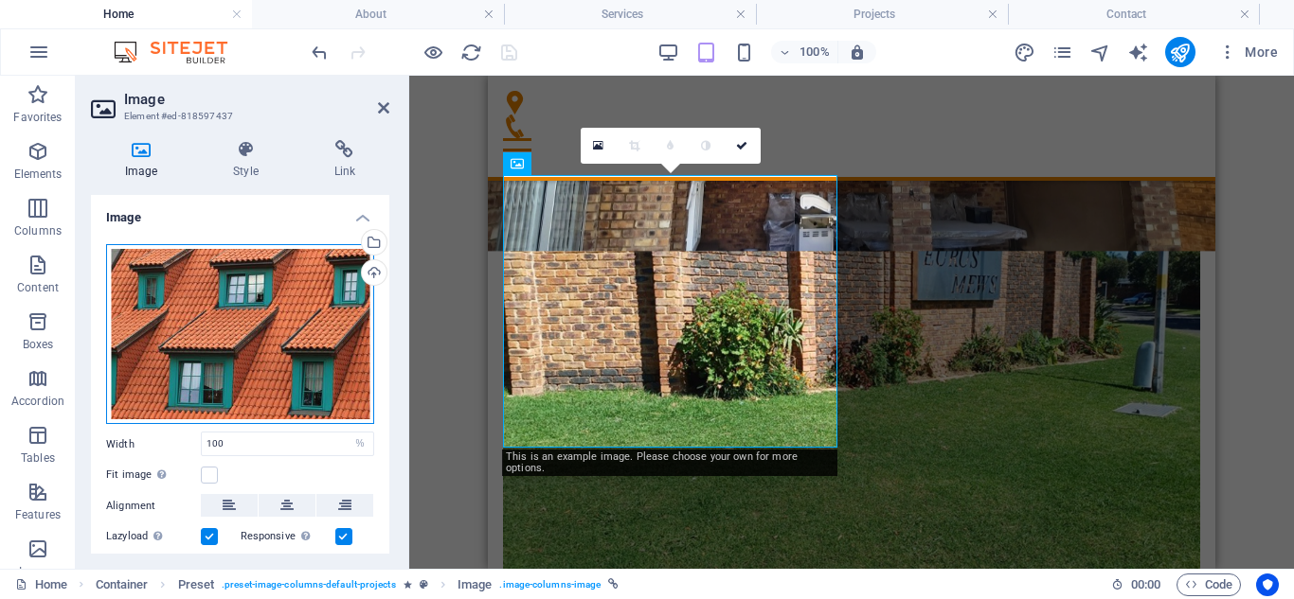
click at [268, 359] on div "Drag files here, click to choose files or select files from Files or our free s…" at bounding box center [240, 334] width 268 height 181
click at [268, 359] on body "Kanedo Builders Home About Services Projects Contact Favorites Elements Columns…" at bounding box center [647, 299] width 1294 height 599
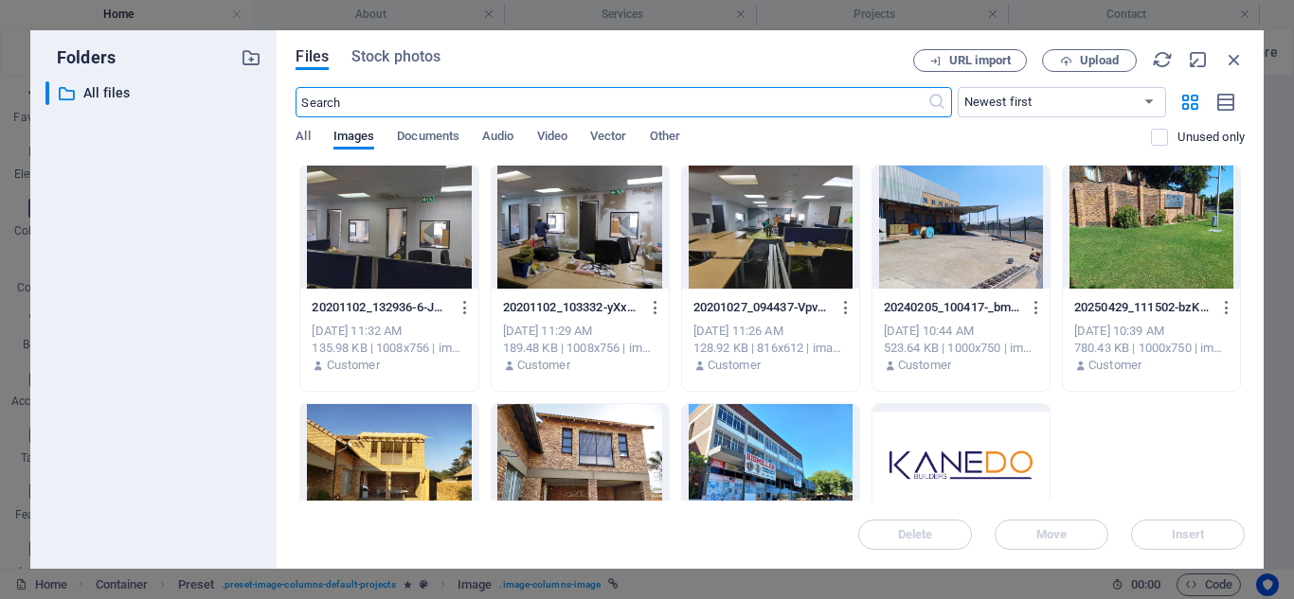
scroll to position [2545, 0]
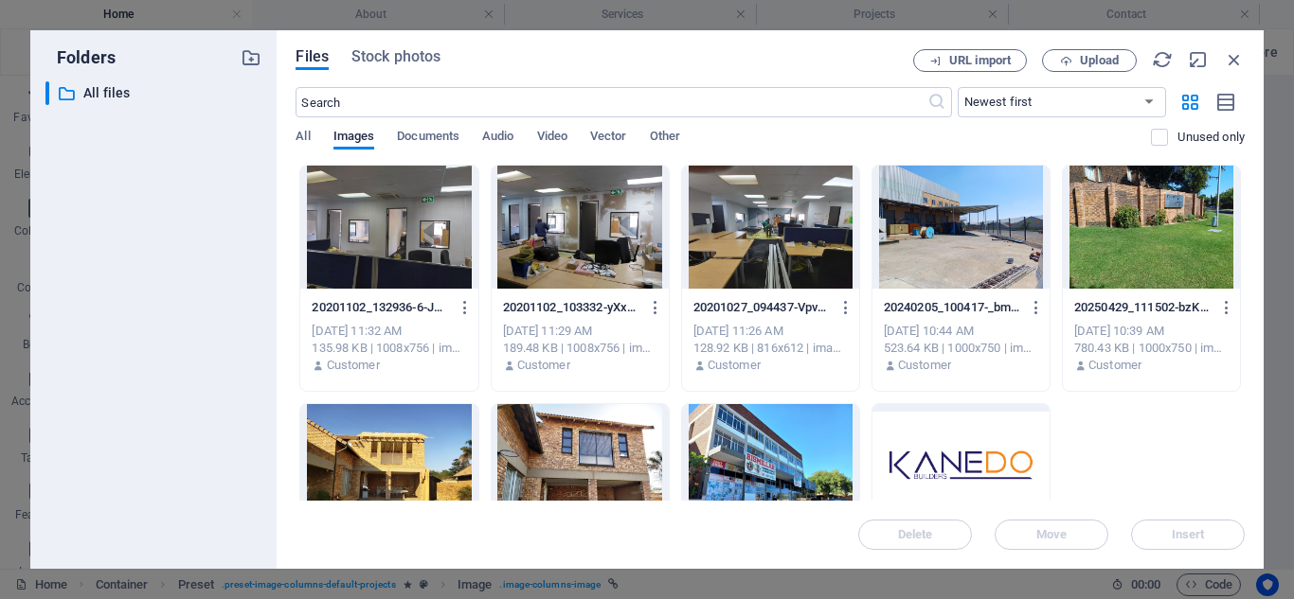
click at [598, 235] on div at bounding box center [580, 227] width 177 height 123
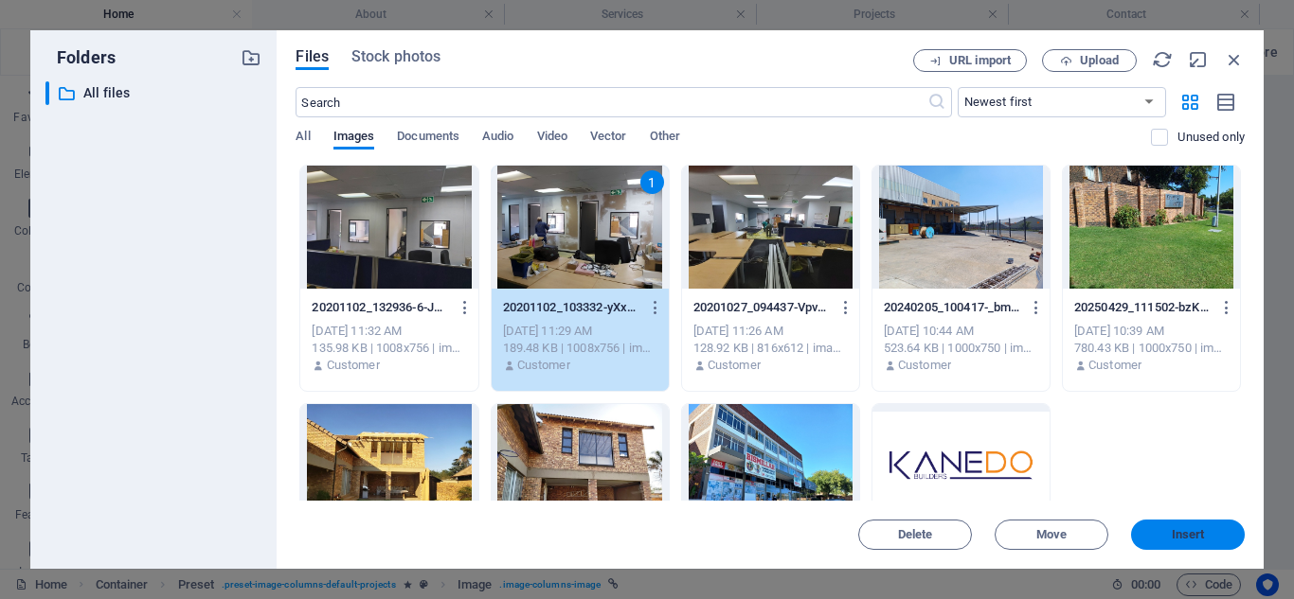
click at [1175, 531] on span "Insert" at bounding box center [1187, 534] width 33 height 11
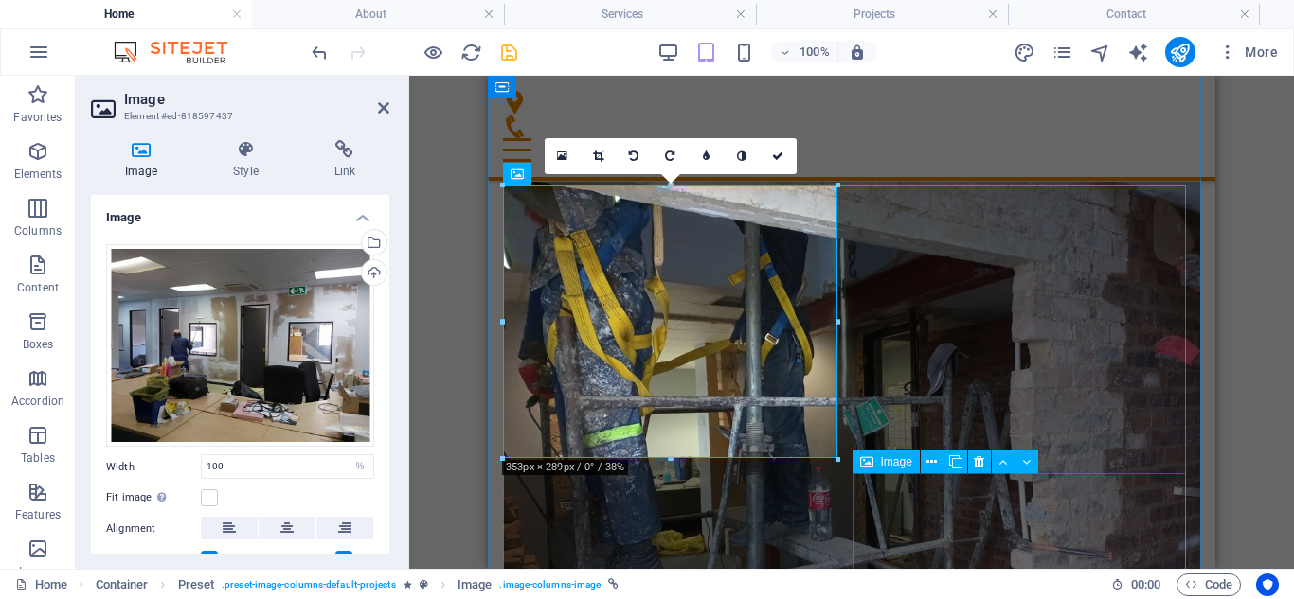
scroll to position [1238, 0]
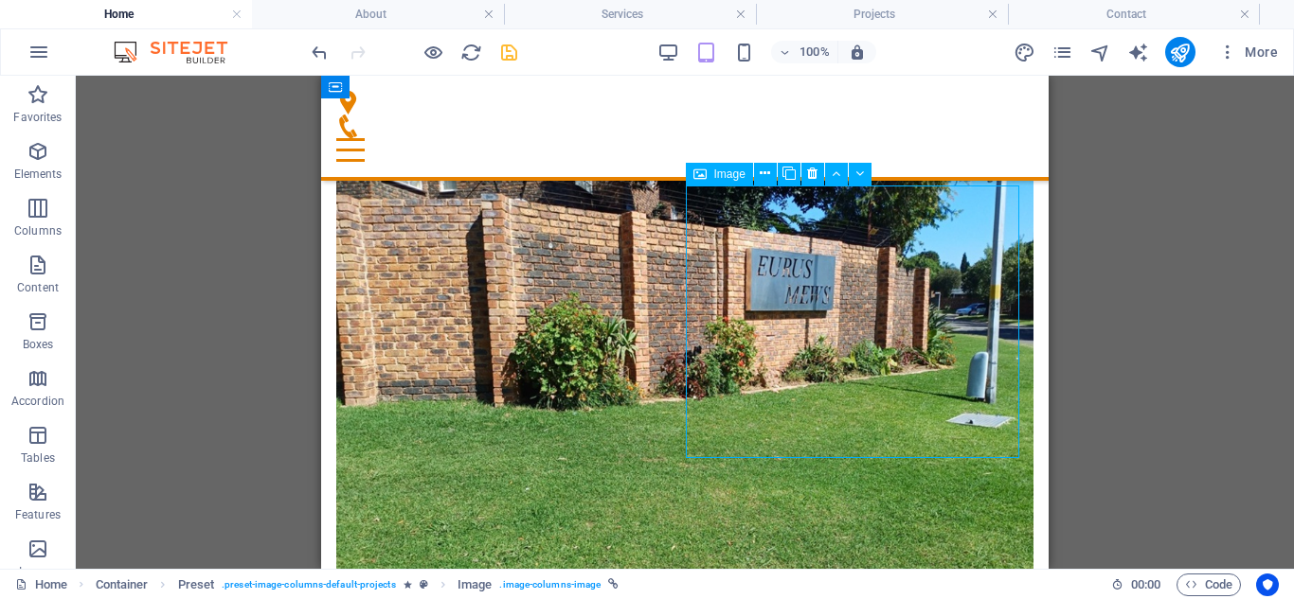
select select "%"
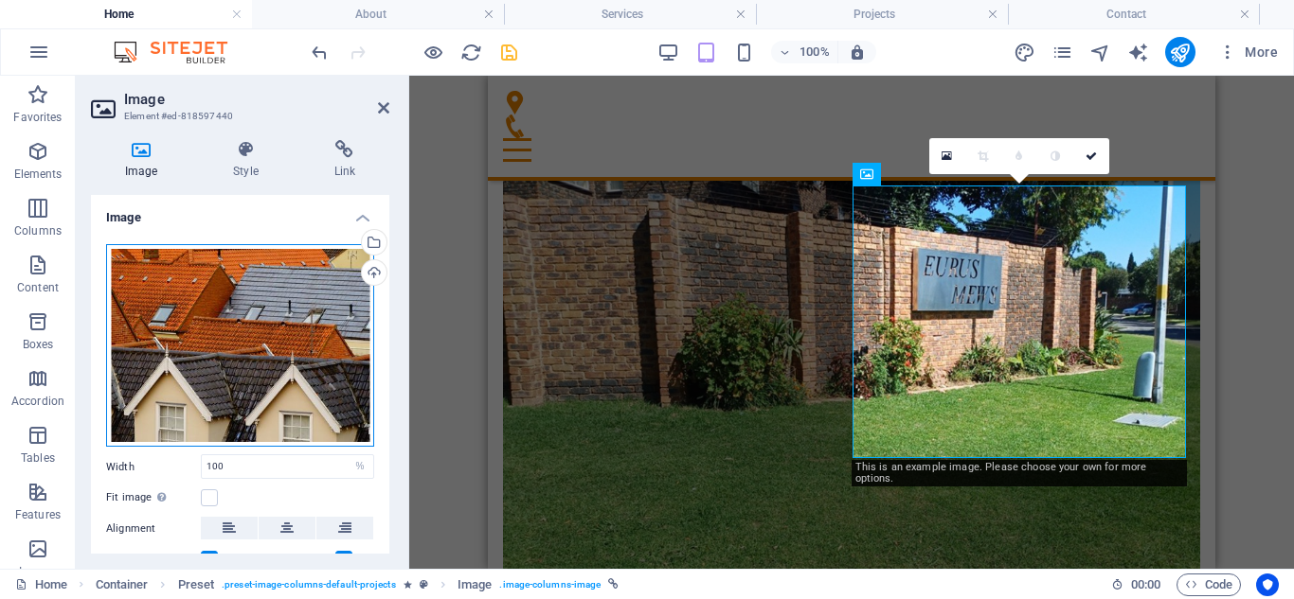
click at [270, 334] on div "Drag files here, click to choose files or select files from Files or our free s…" at bounding box center [240, 346] width 268 height 204
click at [270, 334] on body "Kanedo Builders Home About Services Projects Contact Favorites Elements Columns…" at bounding box center [647, 299] width 1294 height 599
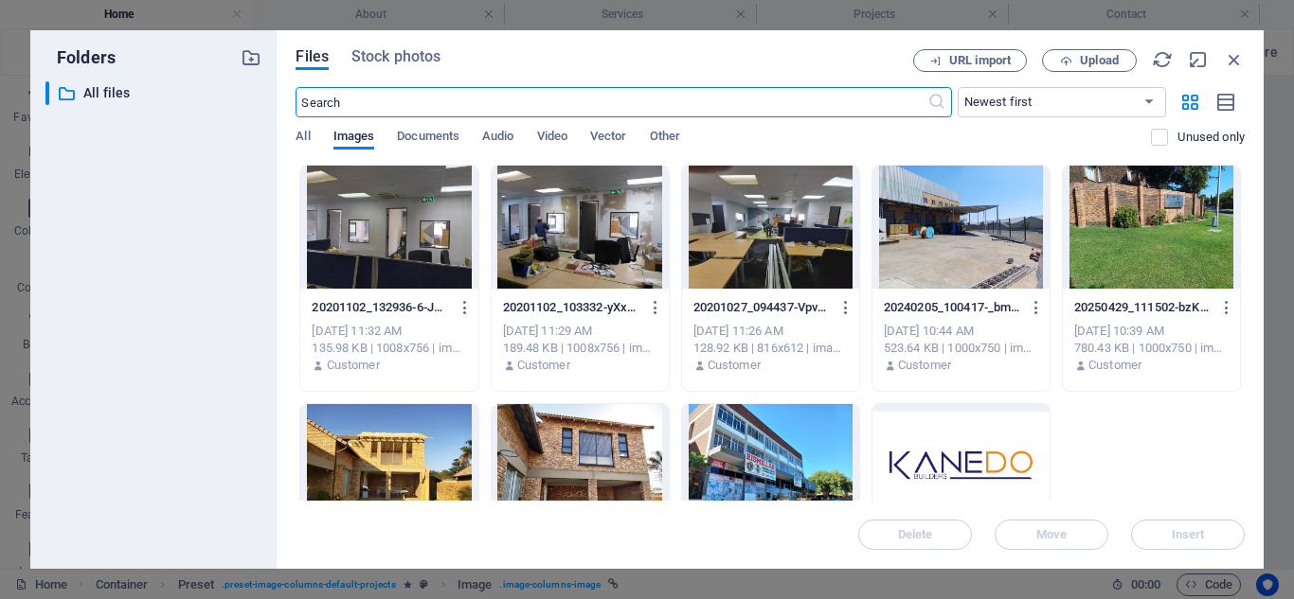
scroll to position [2868, 0]
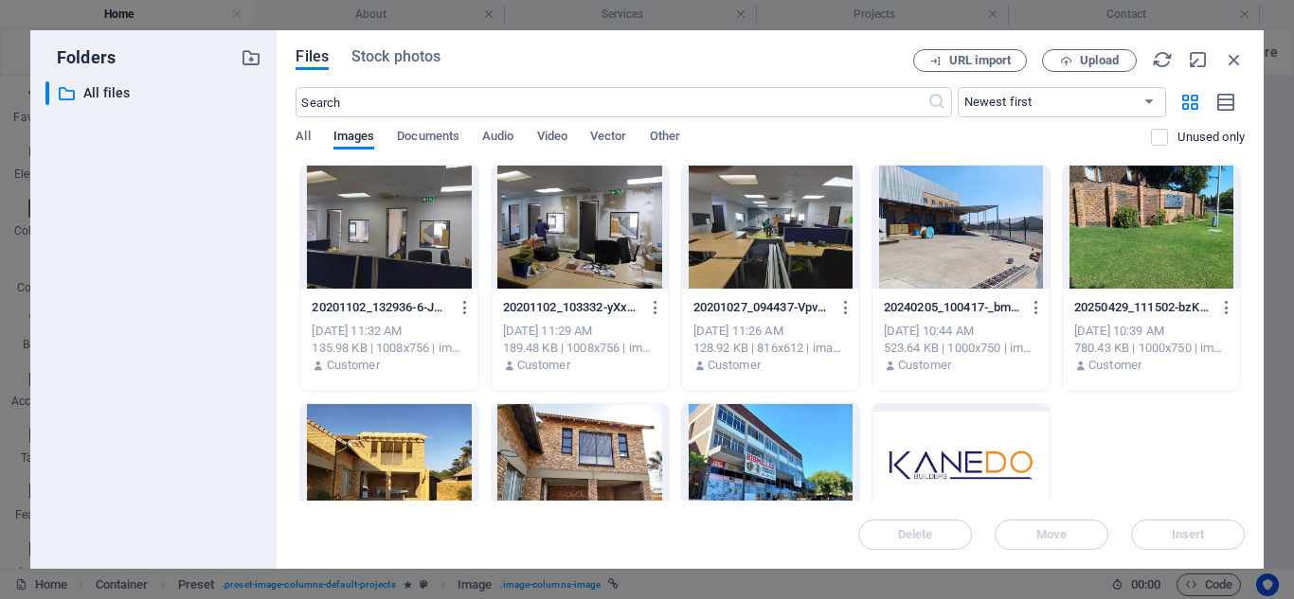
click at [941, 236] on div at bounding box center [960, 227] width 177 height 123
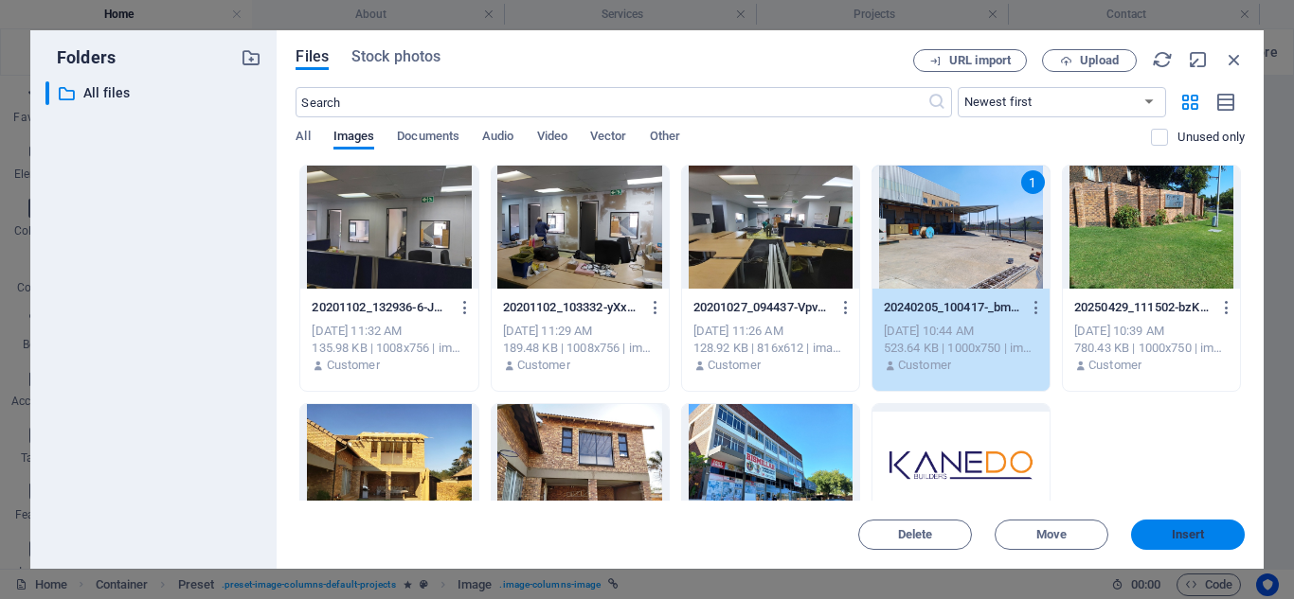
drag, startPoint x: 1188, startPoint y: 537, endPoint x: 541, endPoint y: 425, distance: 656.4
click at [1188, 537] on span "Insert" at bounding box center [1187, 534] width 33 height 11
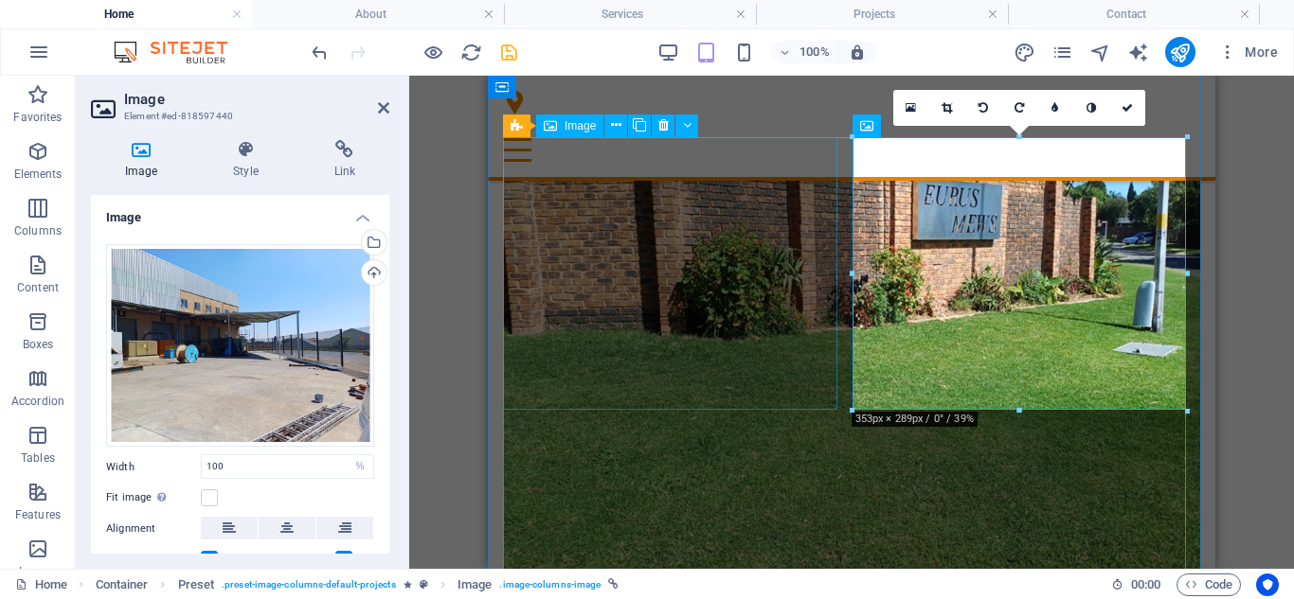
scroll to position [1427, 0]
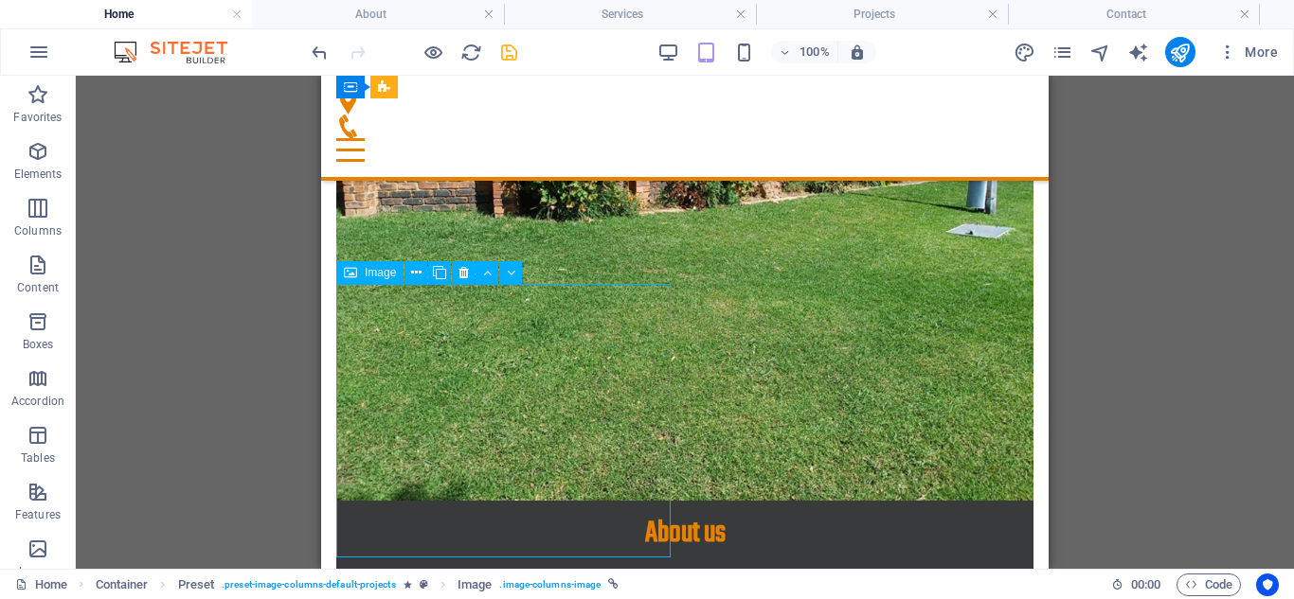
select select "%"
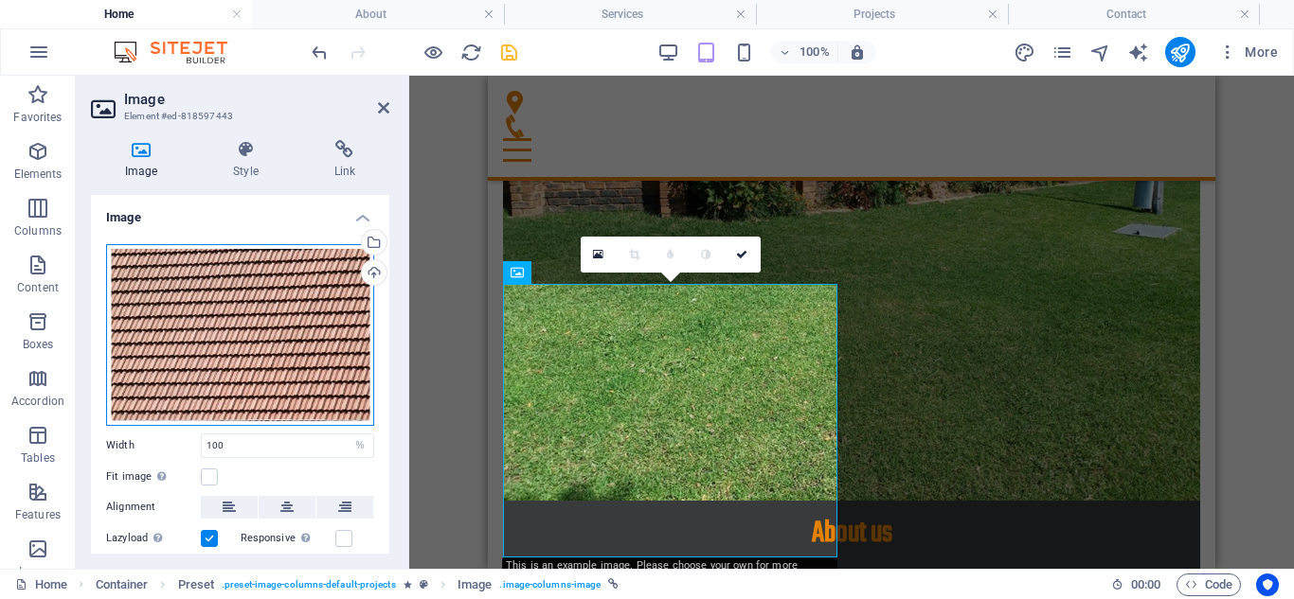
click at [225, 305] on div "Drag files here, click to choose files or select files from Files or our free s…" at bounding box center [240, 335] width 268 height 182
click at [225, 305] on body "Kanedo Builders Home About Services Projects Contact Favorites Elements Columns…" at bounding box center [647, 299] width 1294 height 599
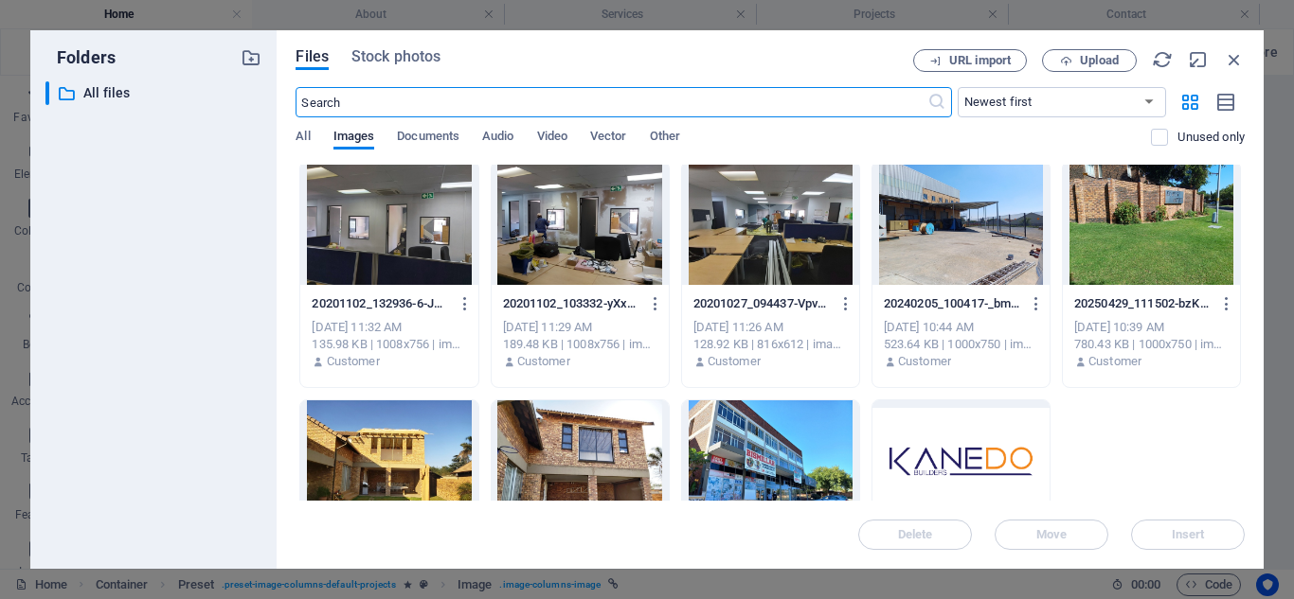
scroll to position [0, 0]
